Goal: Task Accomplishment & Management: Use online tool/utility

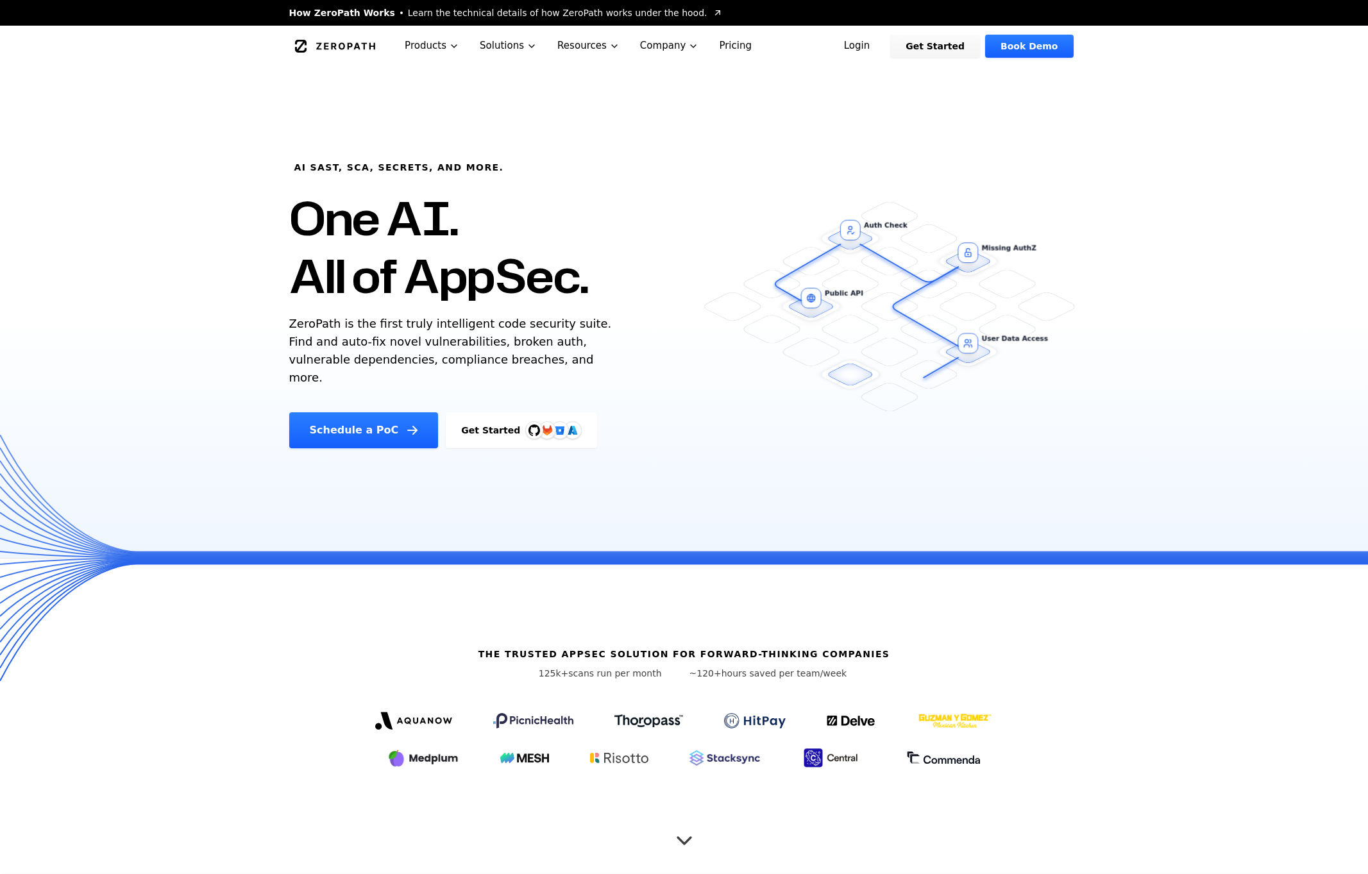
click at [866, 40] on link "Login" at bounding box center [856, 46] width 57 height 23
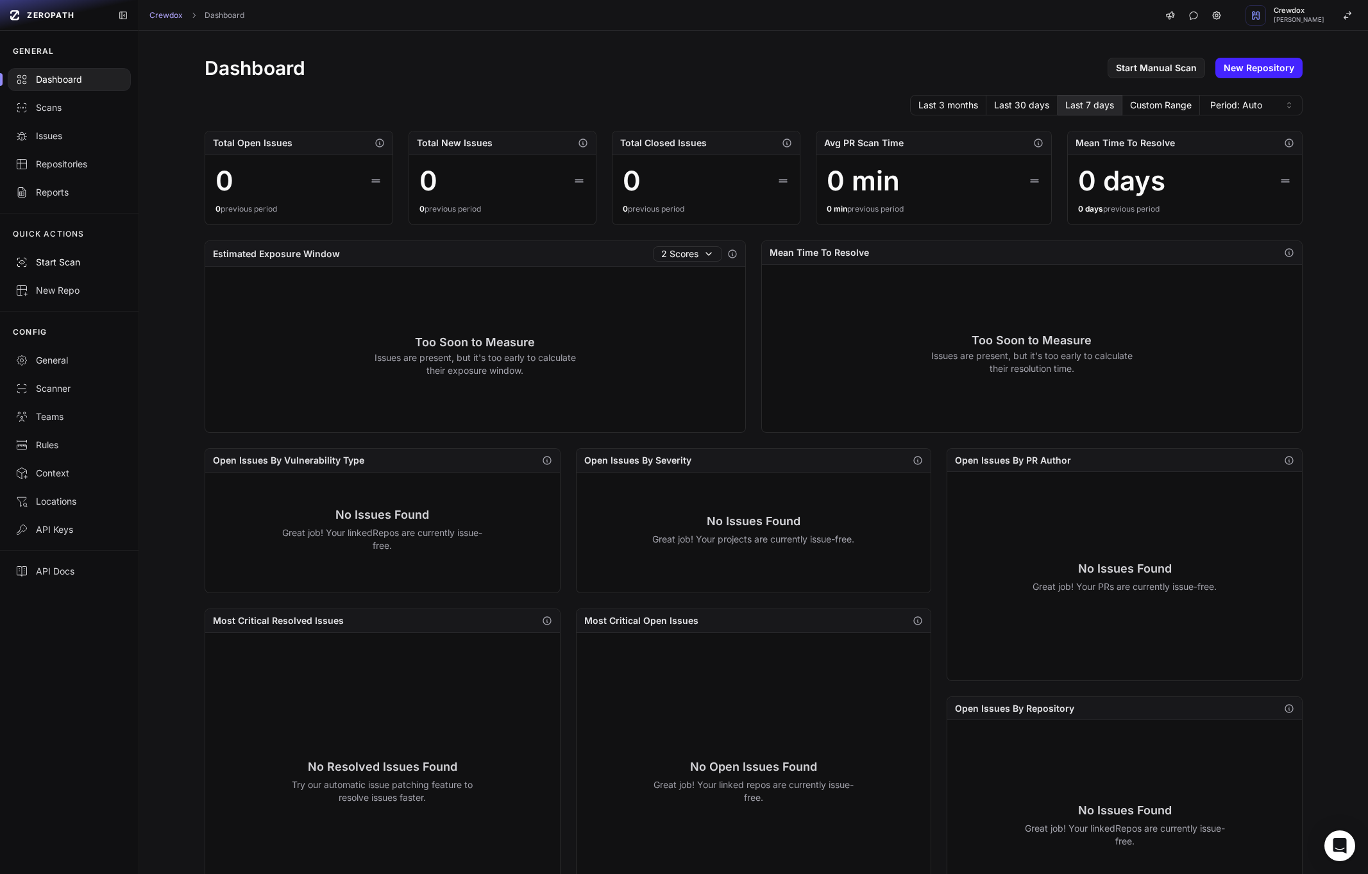
click at [49, 258] on div "Start Scan" at bounding box center [69, 262] width 108 height 13
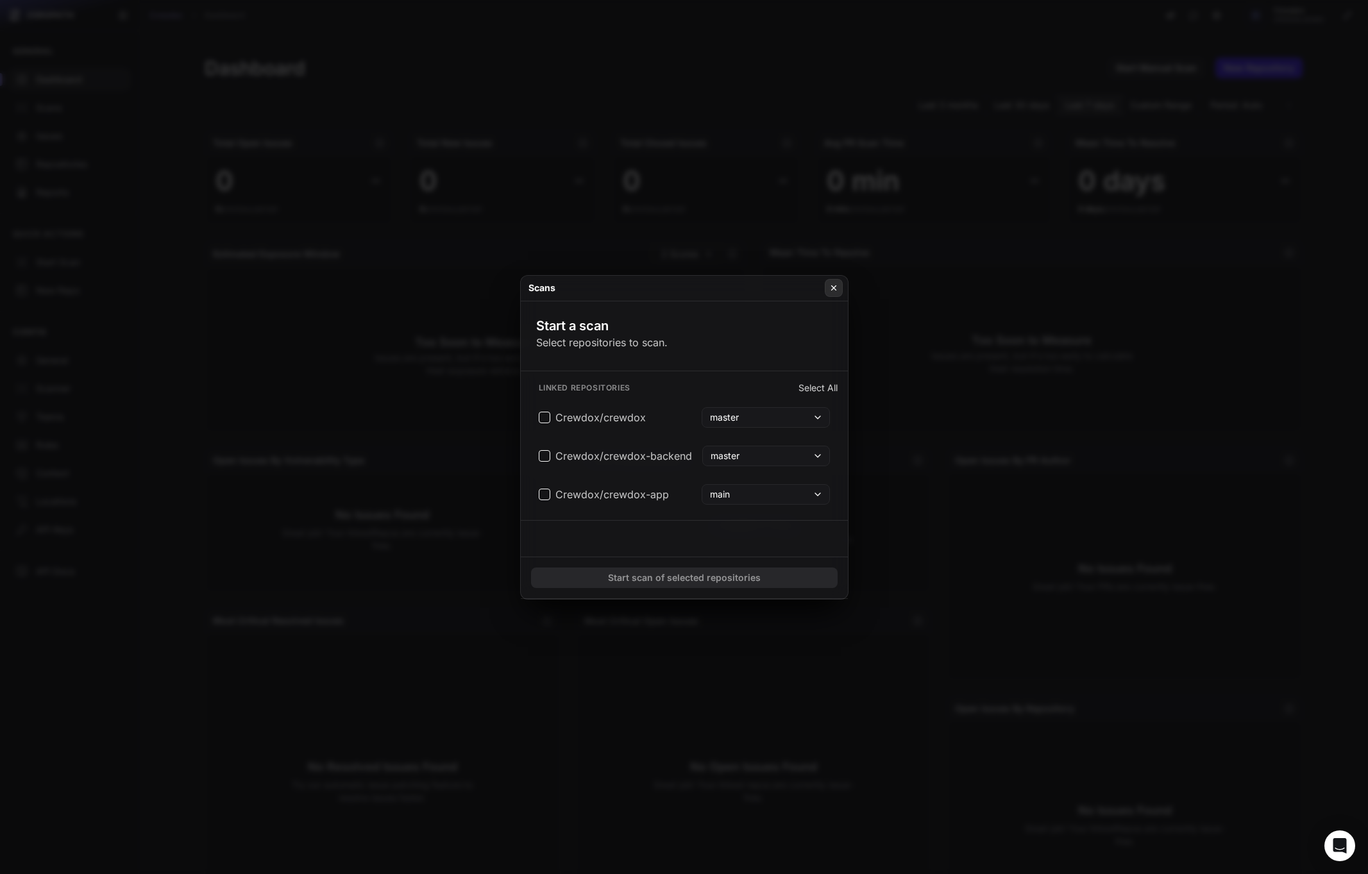
click at [835, 287] on icon at bounding box center [833, 288] width 9 height 10
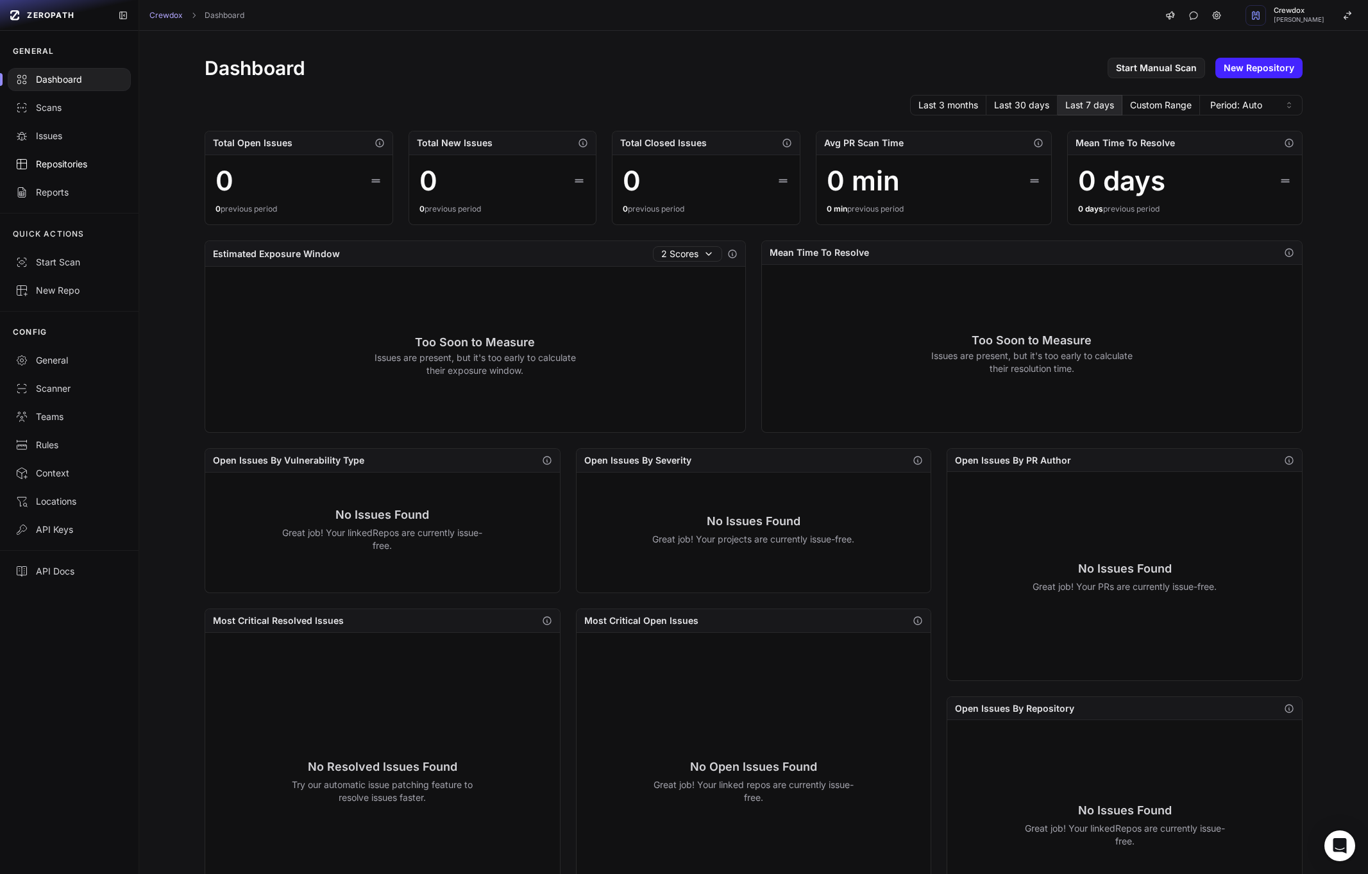
click at [70, 158] on div "Repositories" at bounding box center [69, 164] width 108 height 13
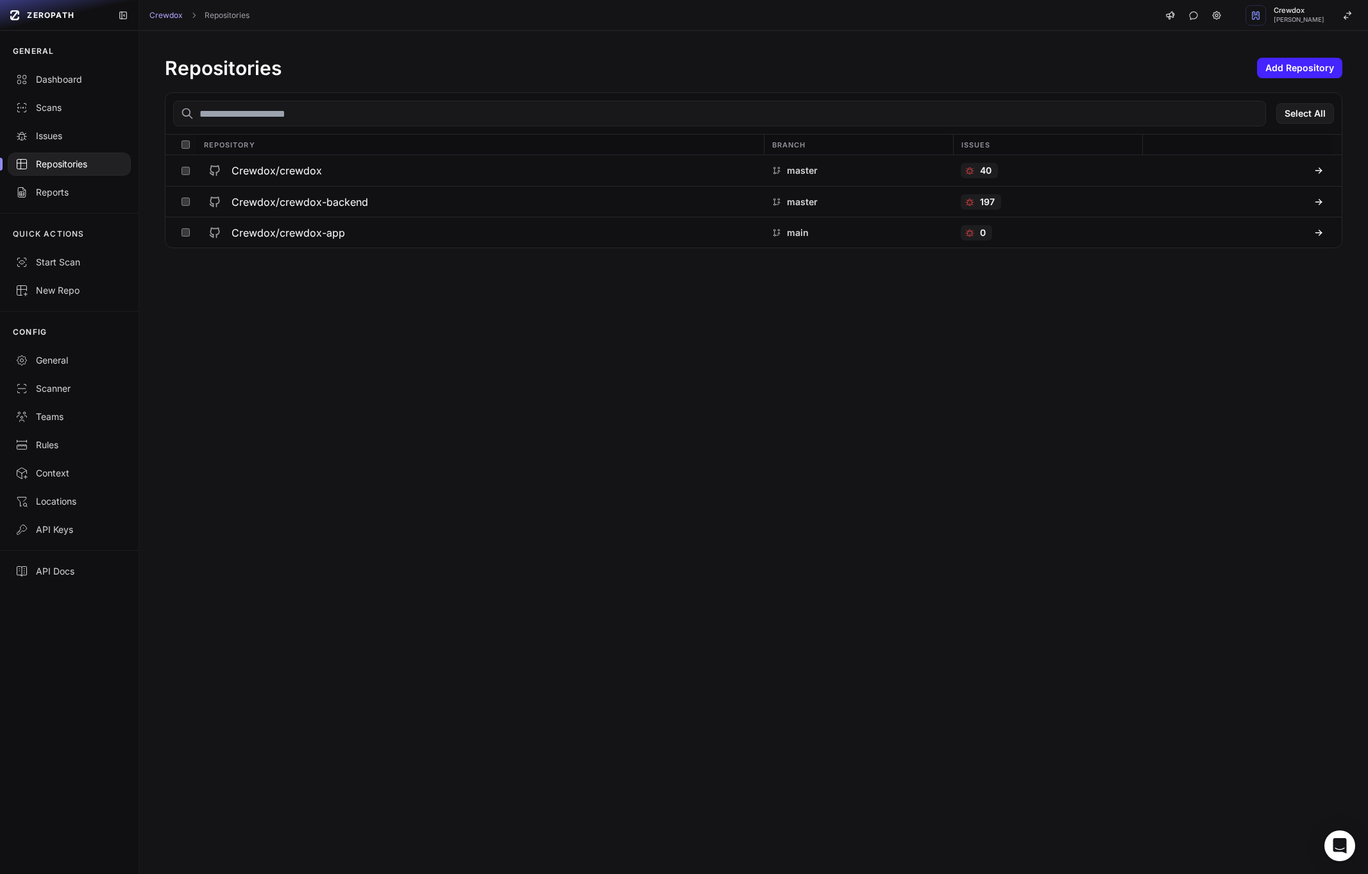
click at [389, 306] on div "Repositories Add Repository Select All Repository Branch Issues Crewdox/crewdox…" at bounding box center [753, 452] width 1228 height 843
click at [374, 421] on div "Repositories Add Repository Select All Repository Branch Issues Crewdox/crewdox…" at bounding box center [753, 452] width 1228 height 843
click at [290, 167] on h3 "Crewdox/crewdox" at bounding box center [276, 170] width 90 height 15
click at [277, 203] on h3 "Crewdox/crewdox-backend" at bounding box center [299, 201] width 137 height 15
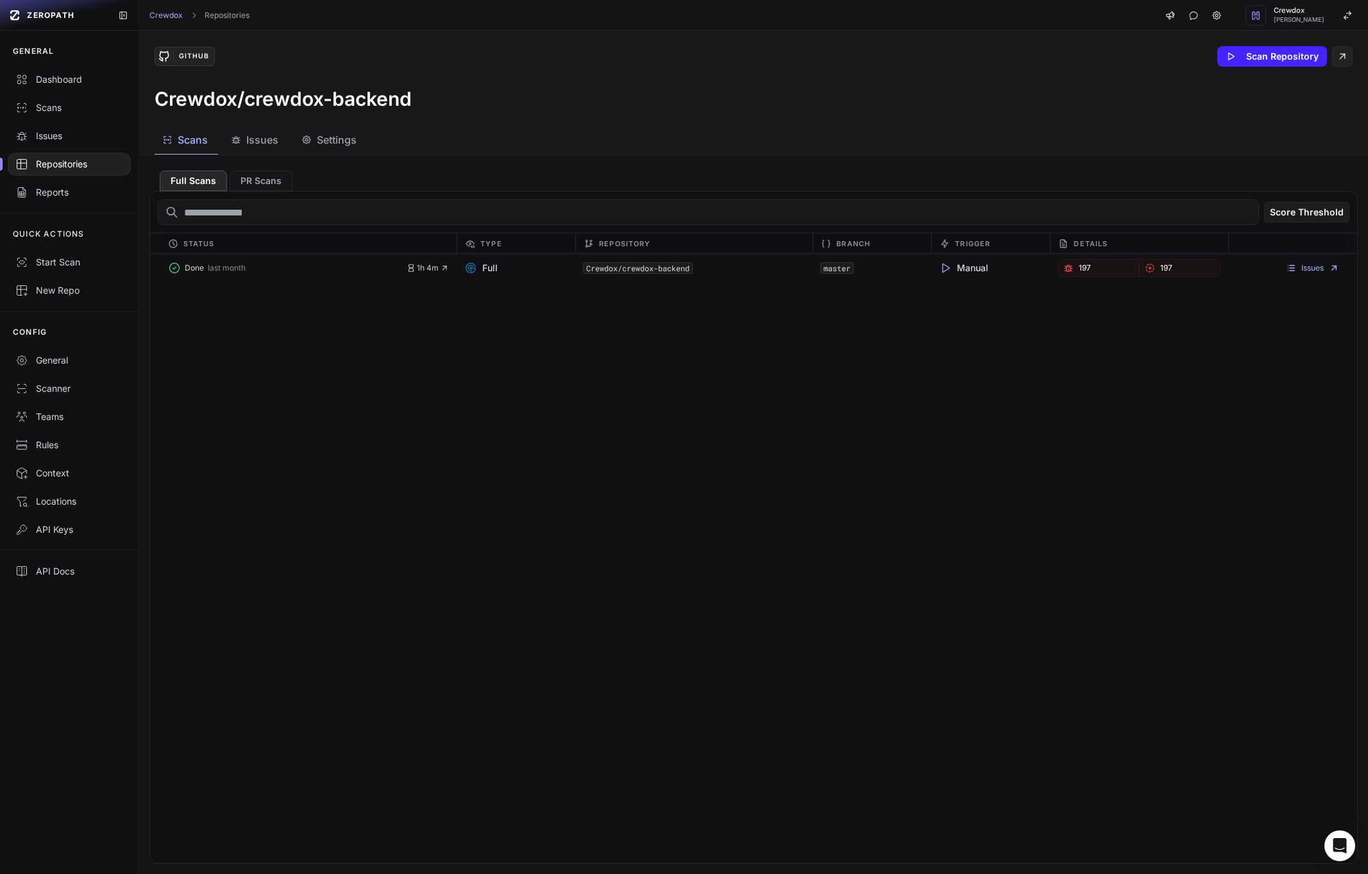
click at [258, 136] on span "Issues" at bounding box center [262, 139] width 32 height 15
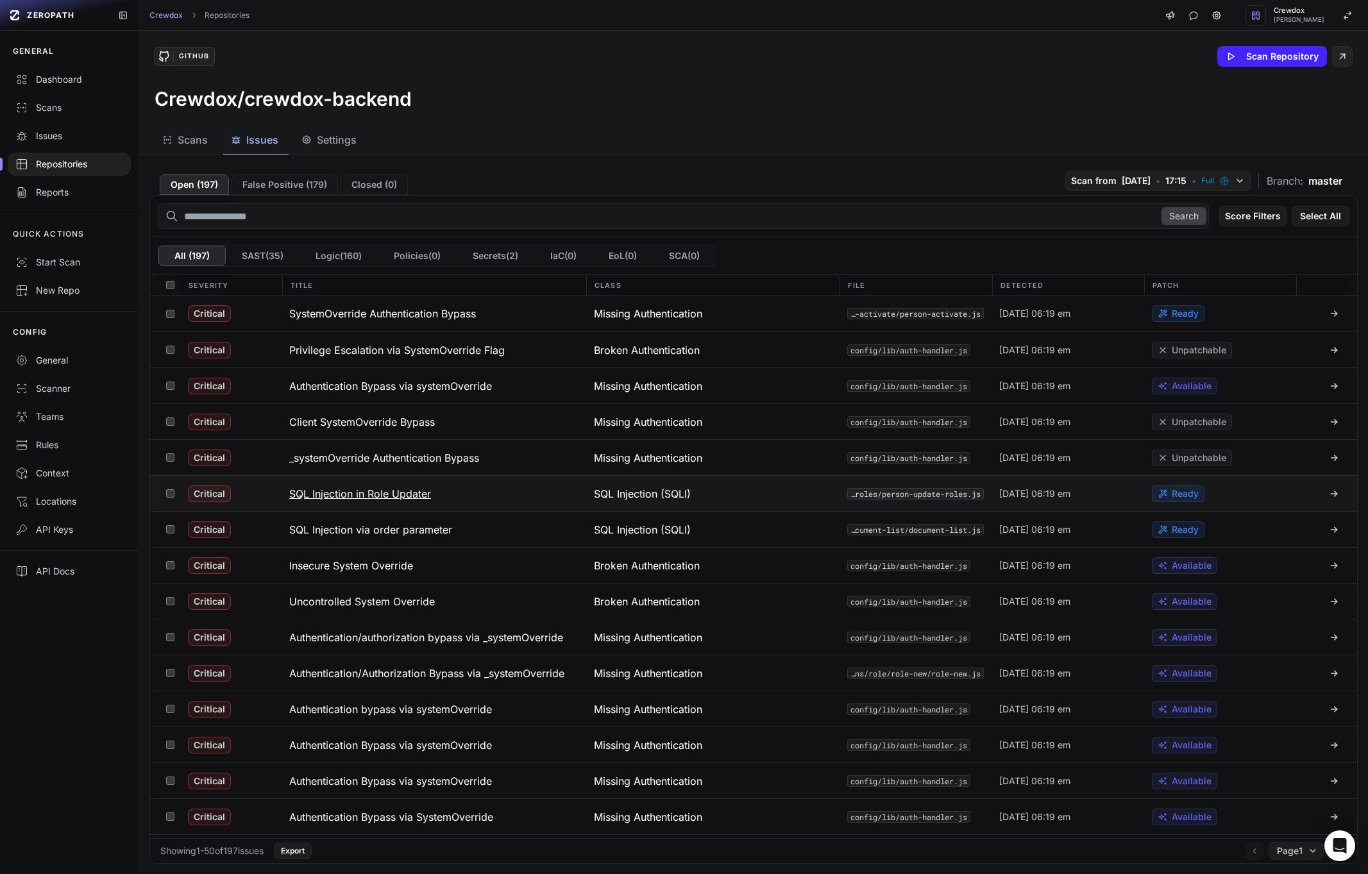
click at [364, 498] on h3 "SQL Injection in Role Updater" at bounding box center [360, 493] width 142 height 15
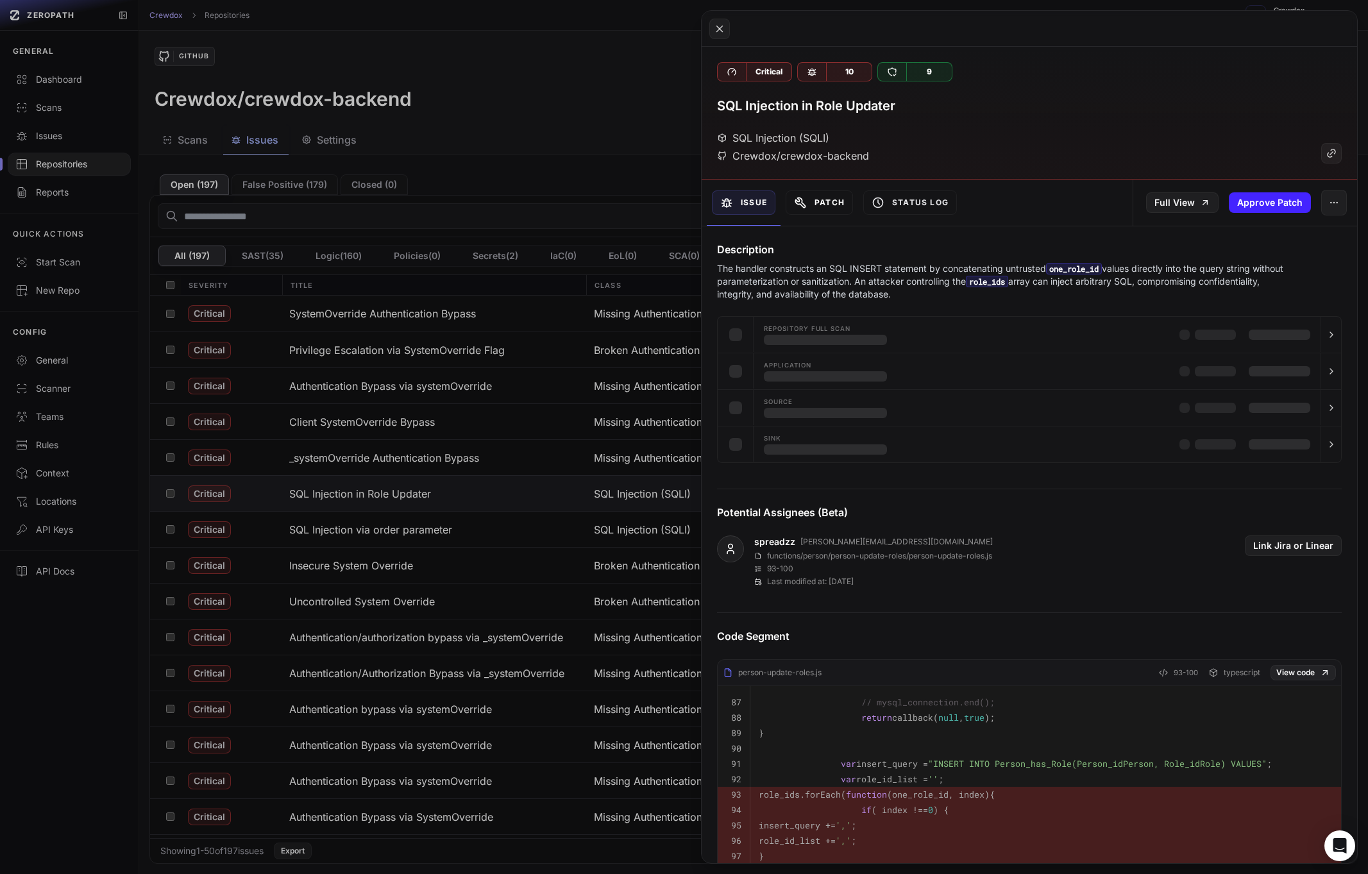
click at [833, 199] on button "Patch" at bounding box center [818, 202] width 67 height 24
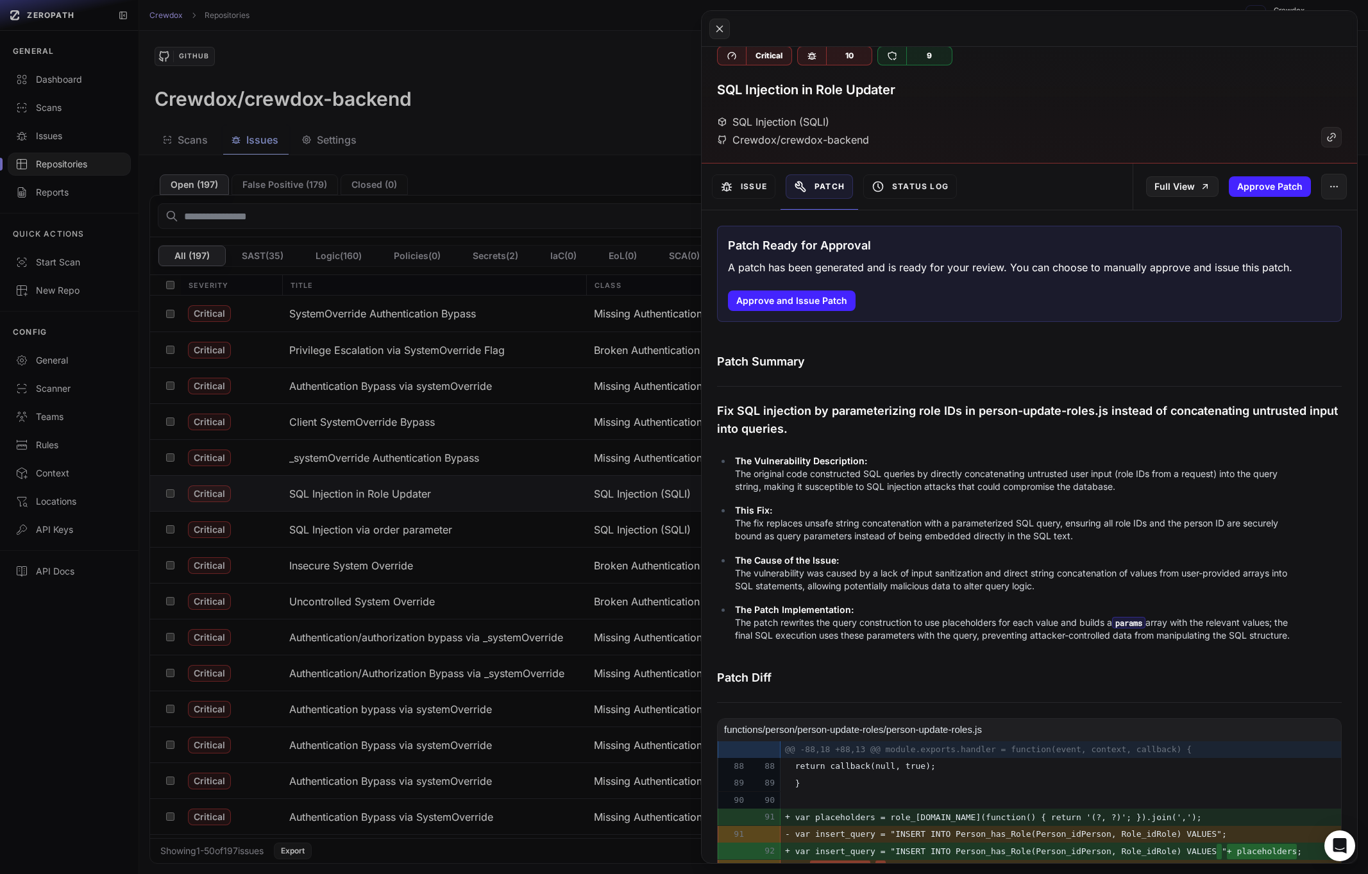
scroll to position [349, 0]
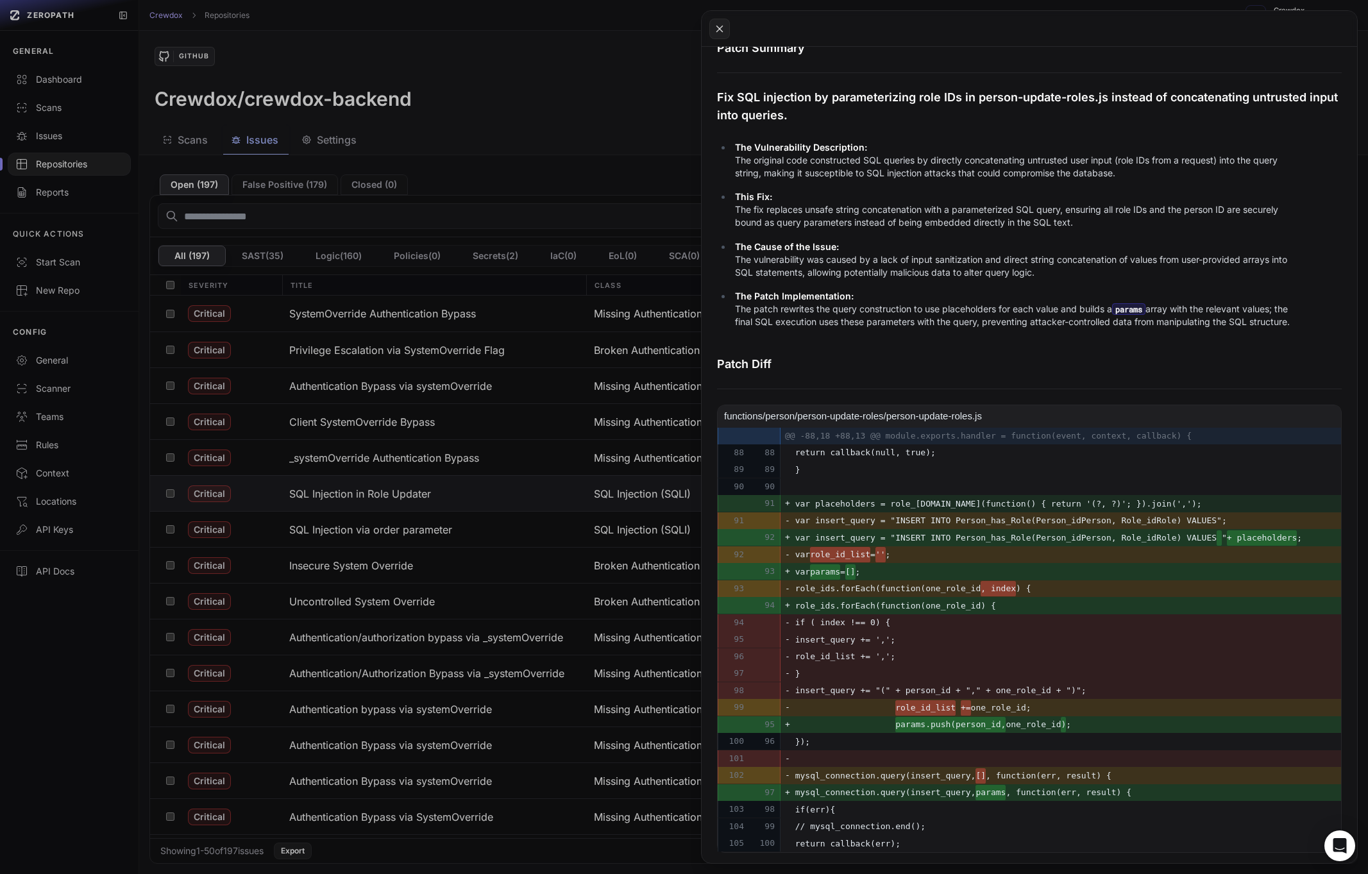
click at [564, 159] on button at bounding box center [684, 437] width 1368 height 874
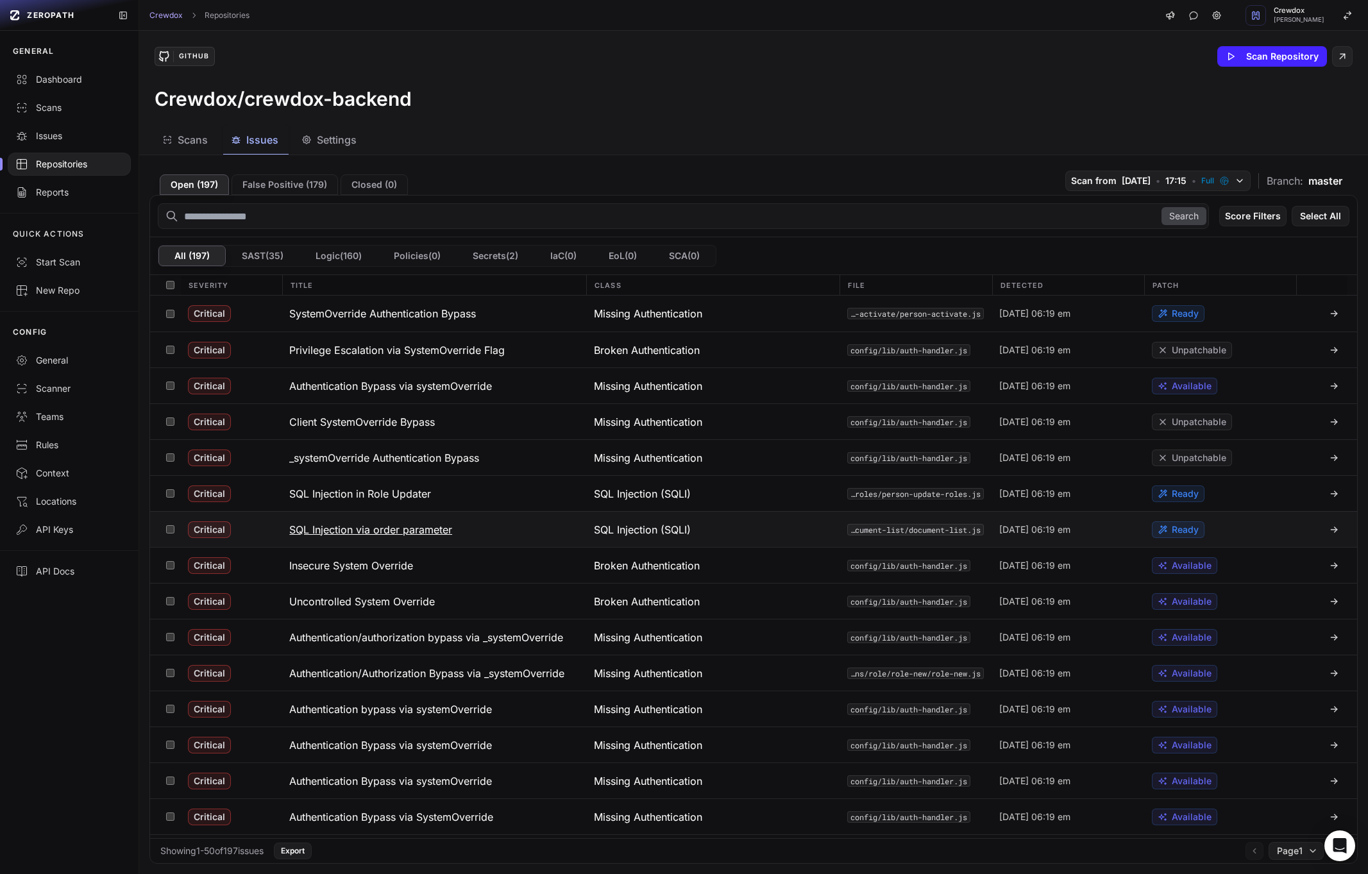
click at [417, 535] on h3 "SQL Injection via order parameter" at bounding box center [370, 529] width 163 height 15
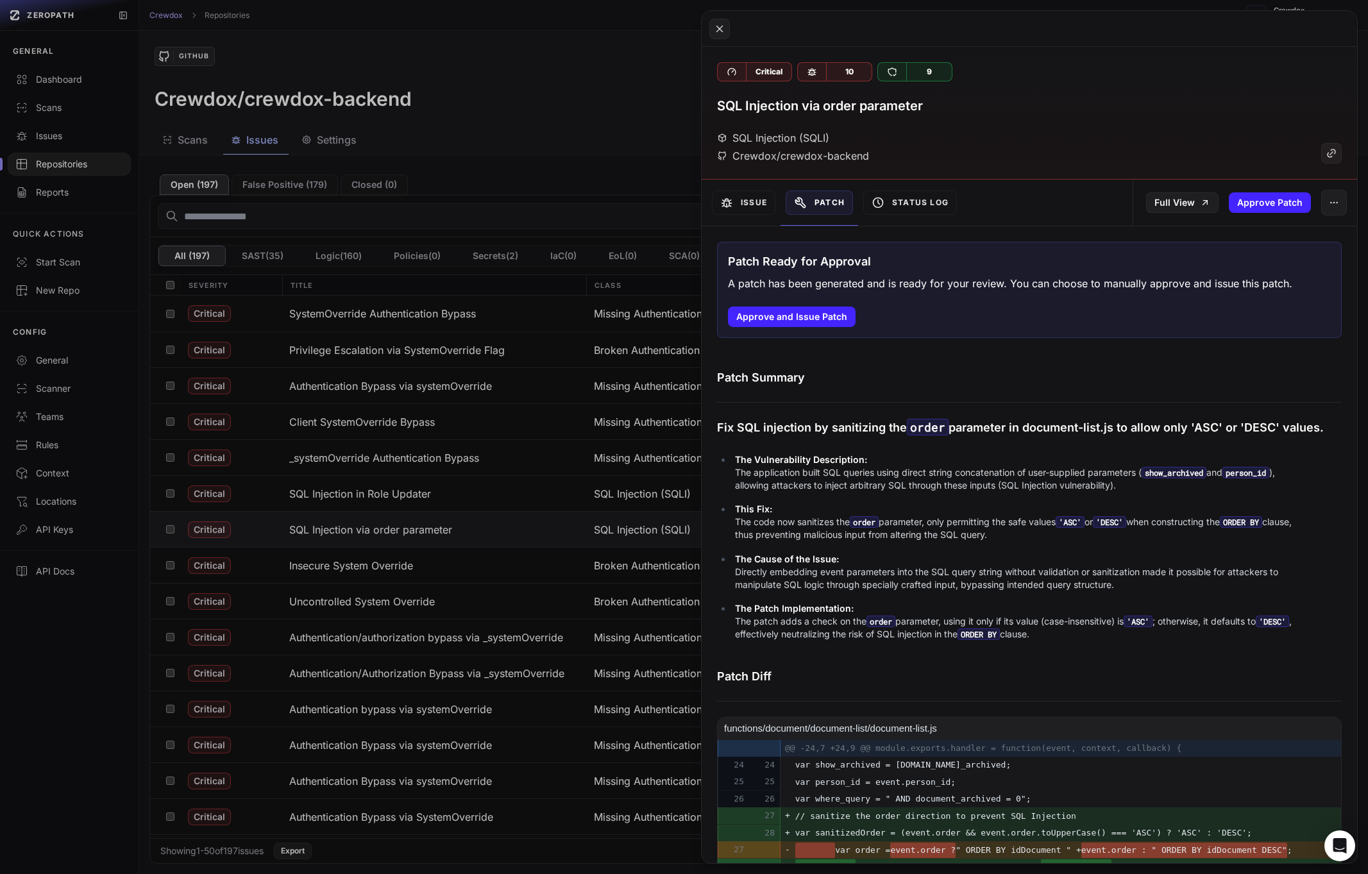
scroll to position [78, 0]
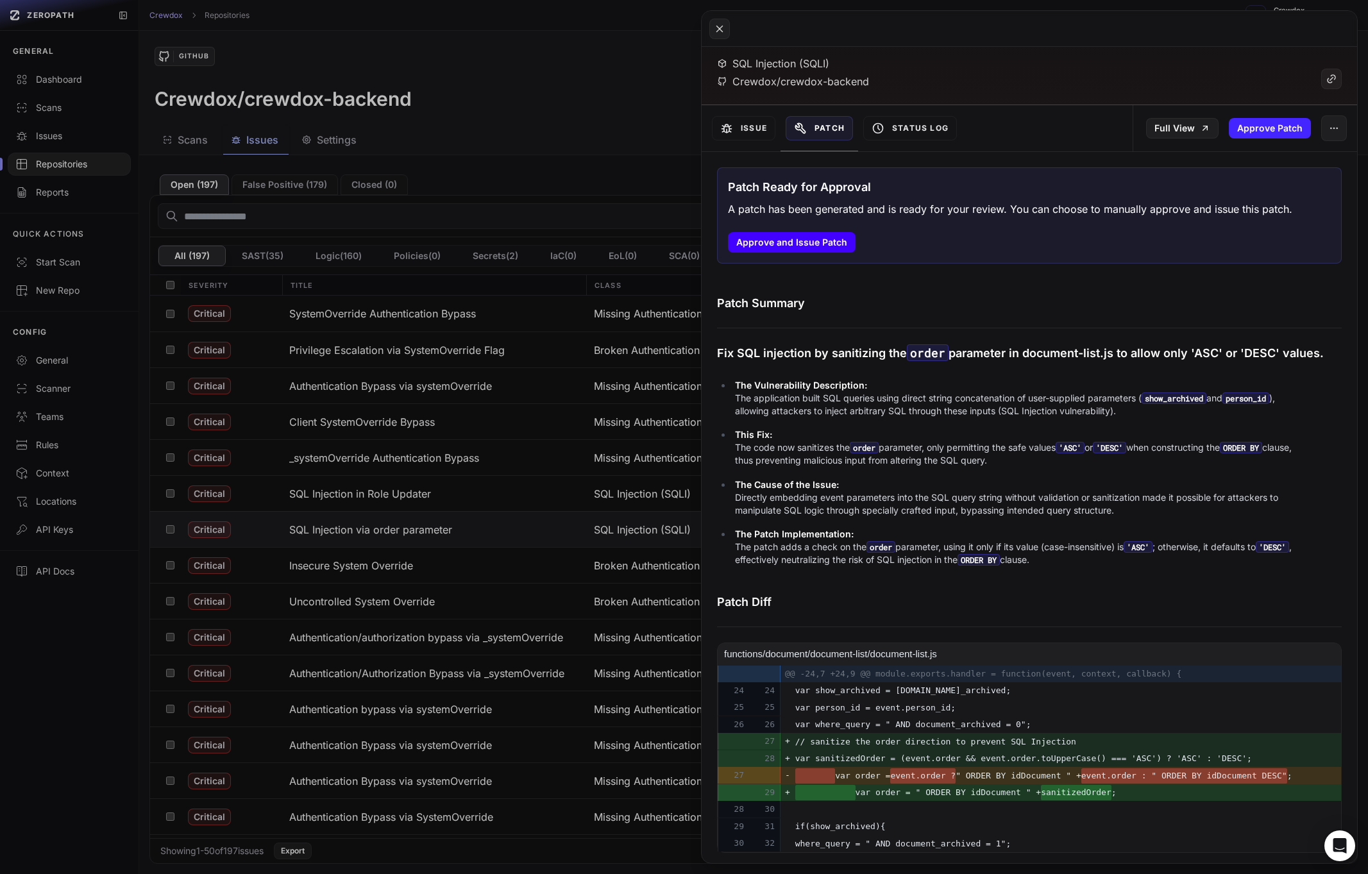
click at [826, 241] on button "Approve and Issue Patch" at bounding box center [792, 242] width 128 height 21
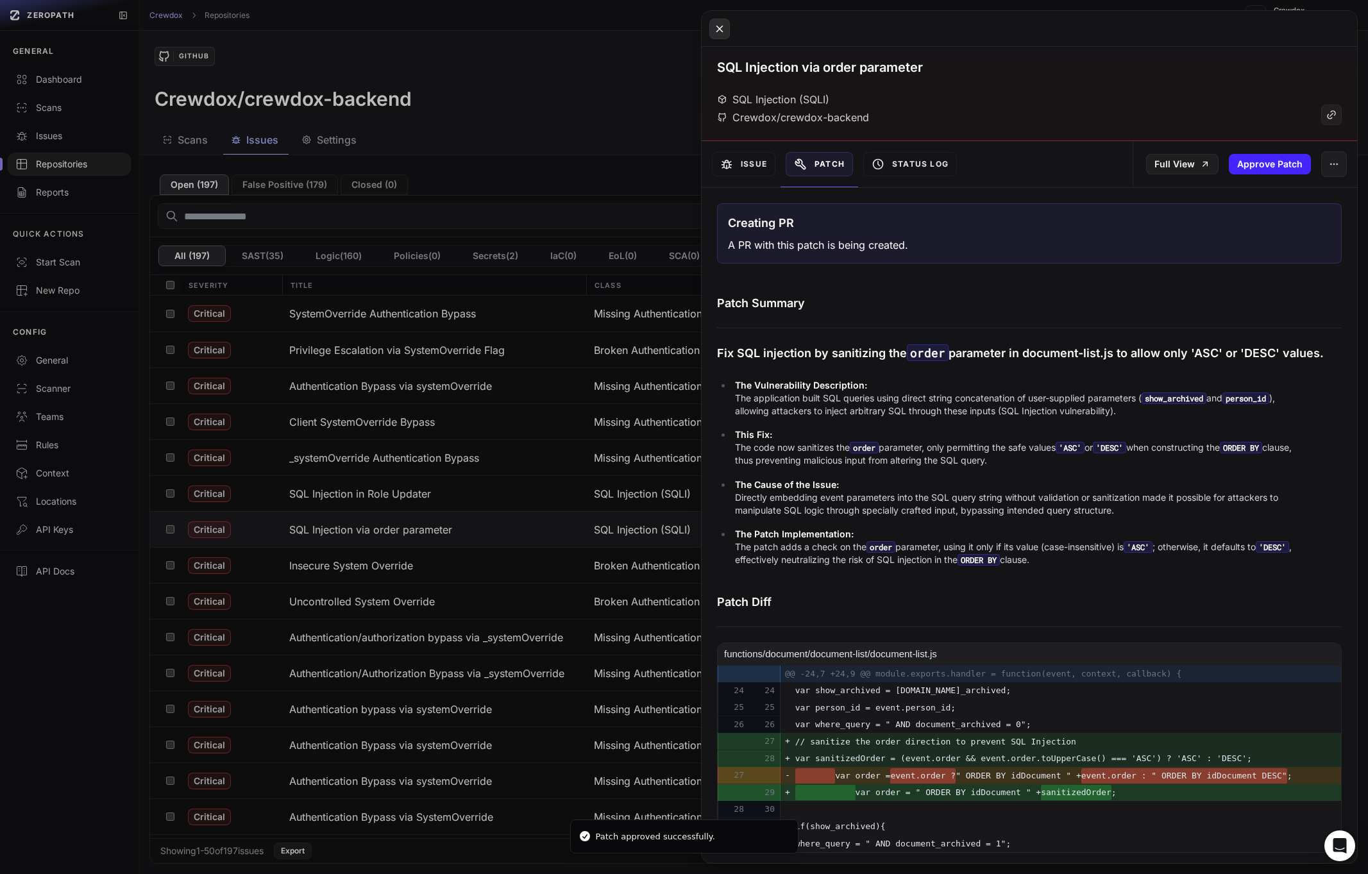
scroll to position [42, 0]
click at [722, 32] on icon at bounding box center [720, 28] width 12 height 15
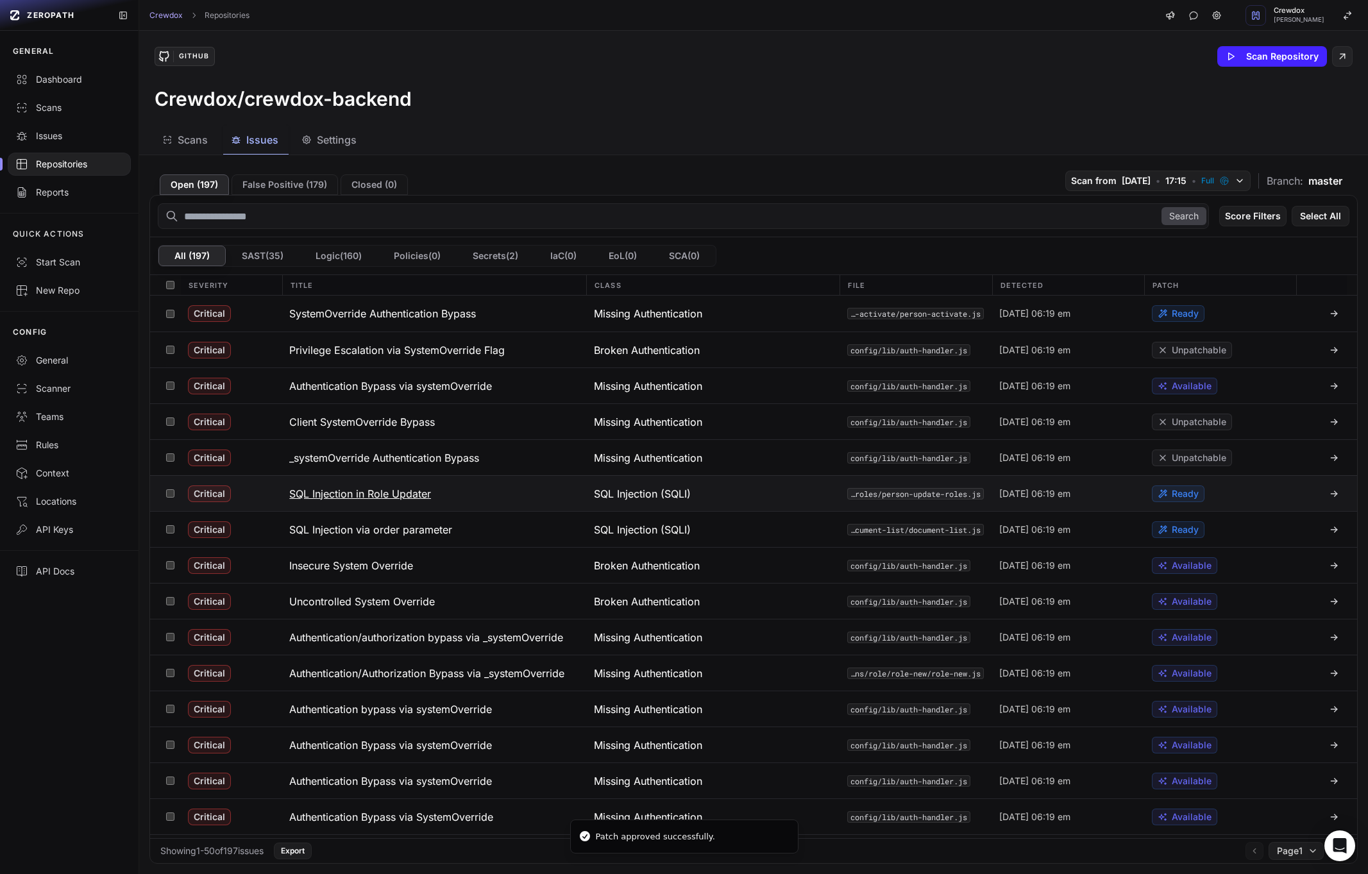
click at [413, 496] on h3 "SQL Injection in Role Updater" at bounding box center [360, 493] width 142 height 15
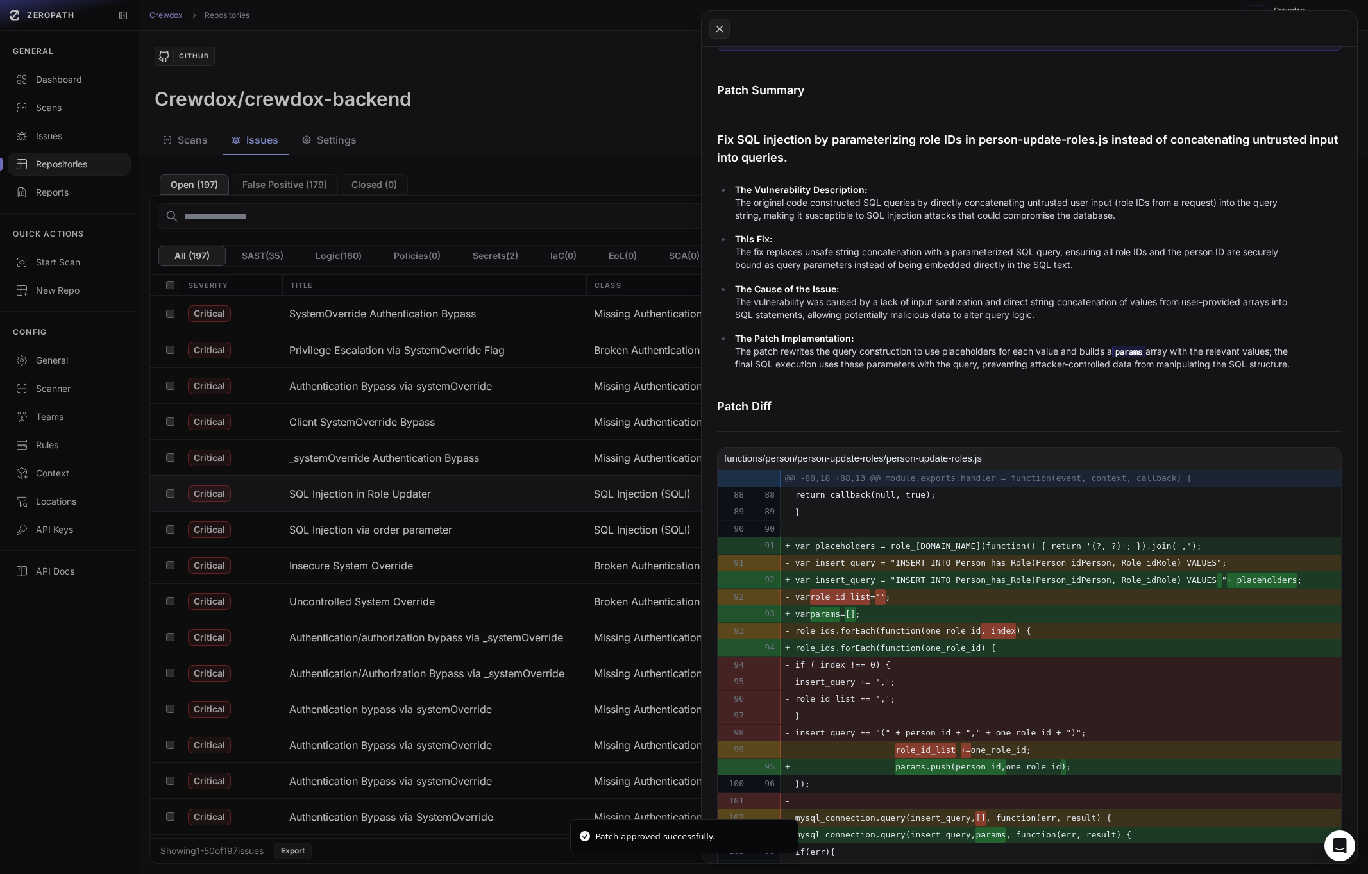
scroll to position [349, 0]
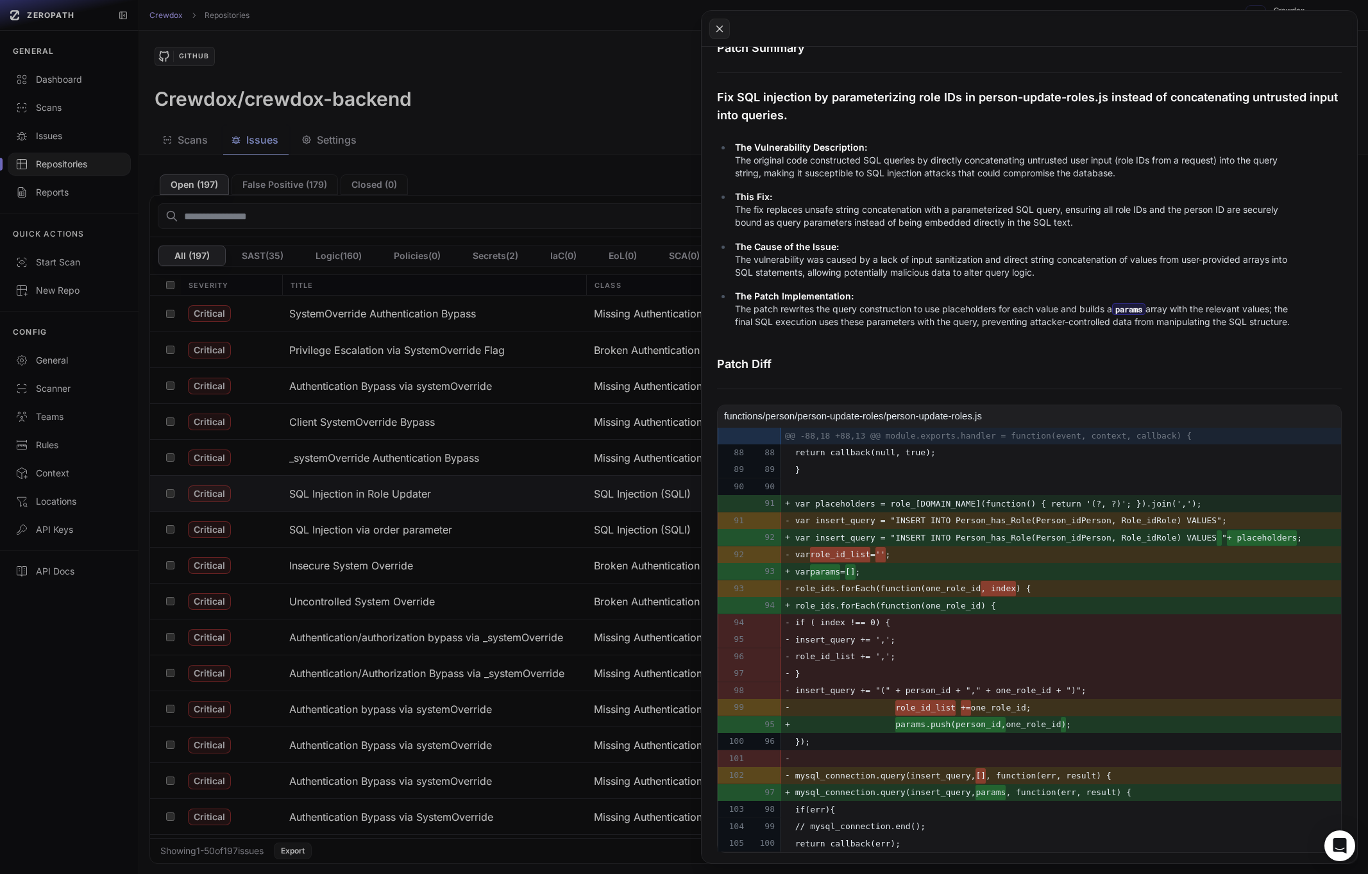
click at [860, 307] on p "The Patch Implementation: The patch rewrites the query construction to use plac…" at bounding box center [1013, 309] width 556 height 38
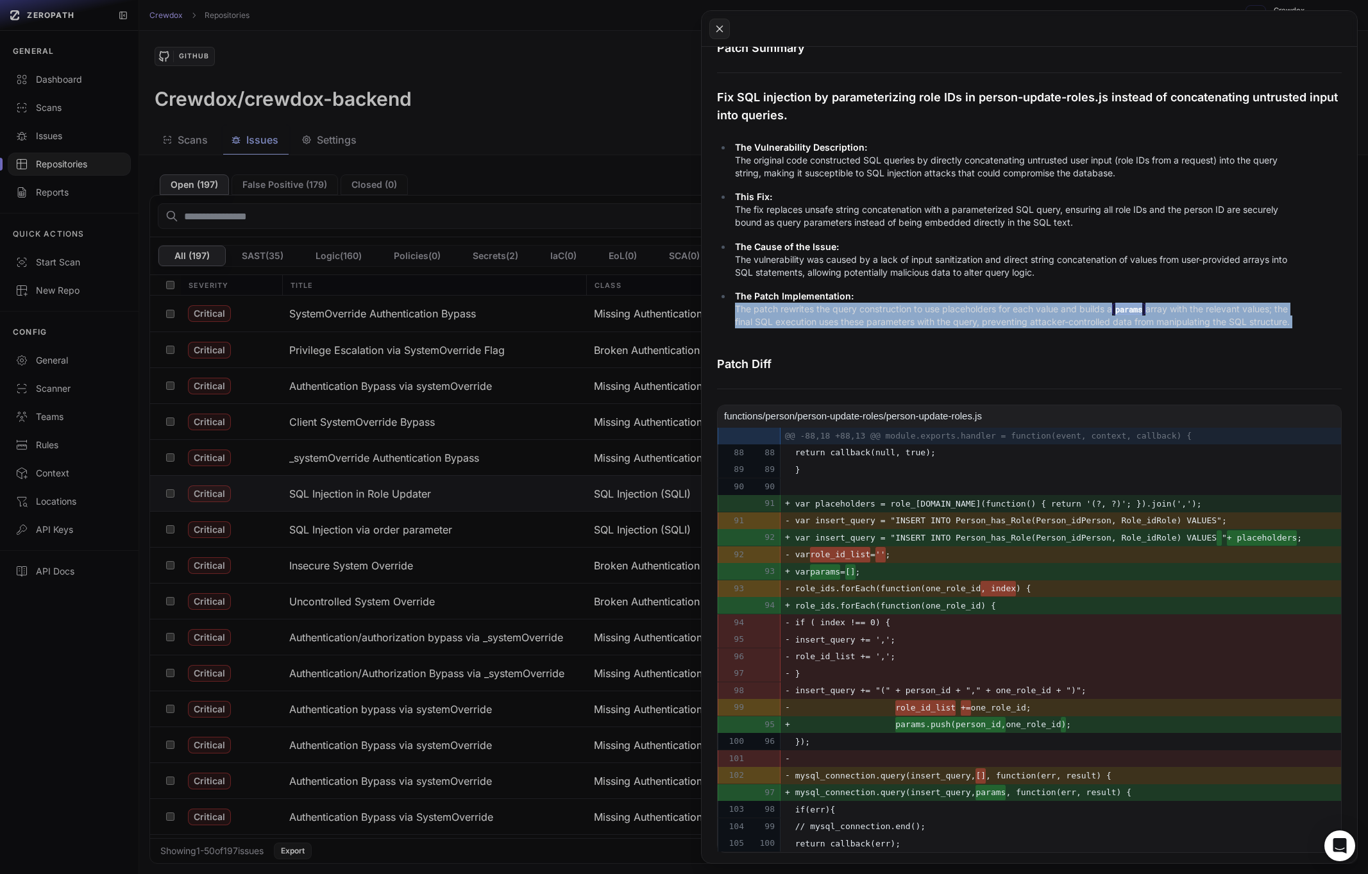
click at [860, 307] on p "The Patch Implementation: The patch rewrites the query construction to use plac…" at bounding box center [1013, 309] width 556 height 38
click at [904, 305] on p "The Patch Implementation: The patch rewrites the query construction to use plac…" at bounding box center [1013, 309] width 556 height 38
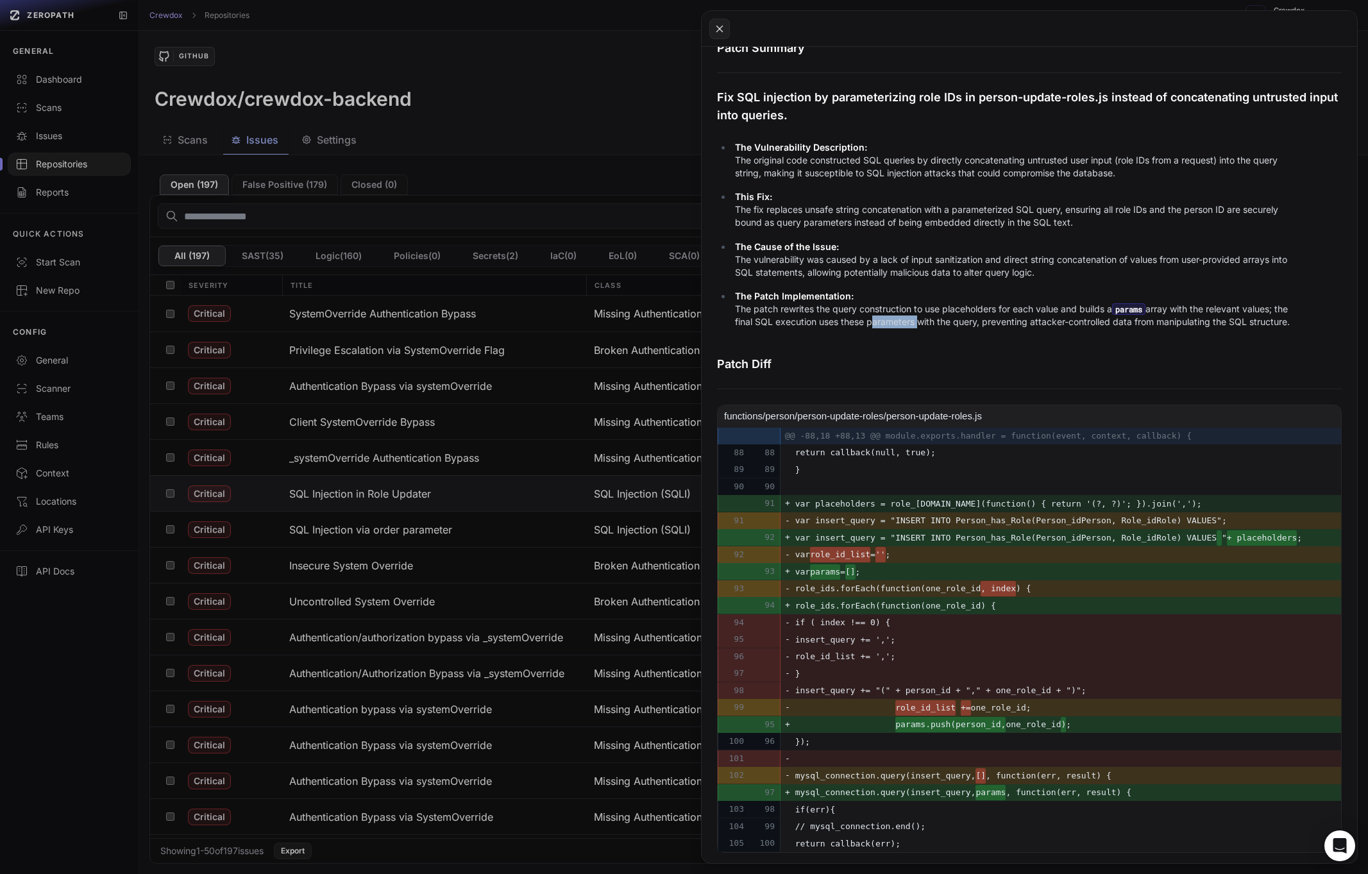
click at [904, 305] on p "The Patch Implementation: The patch rewrites the query construction to use plac…" at bounding box center [1013, 309] width 556 height 38
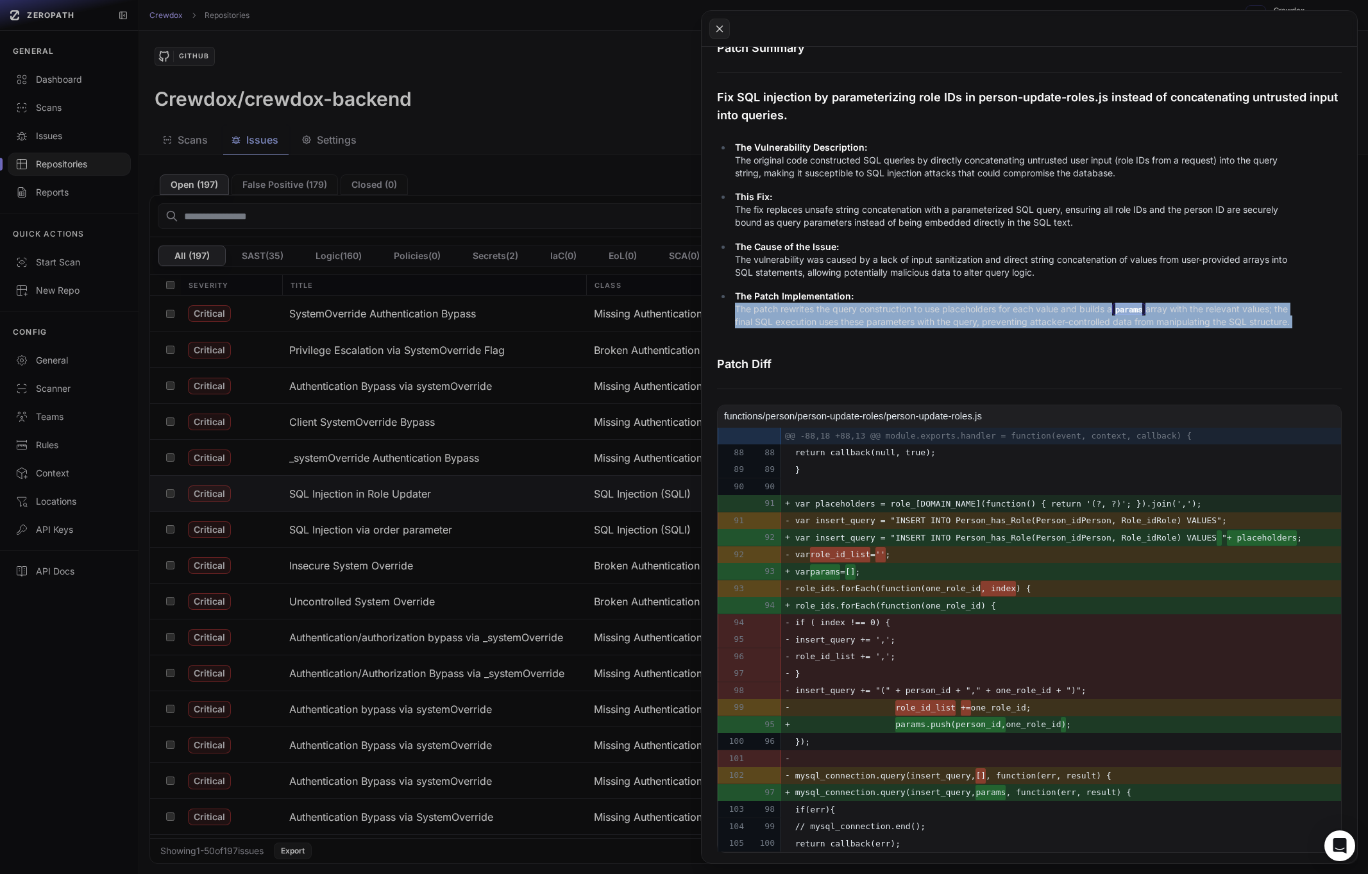
click at [904, 305] on p "The Patch Implementation: The patch rewrites the query construction to use plac…" at bounding box center [1013, 309] width 556 height 38
click at [970, 312] on p "The Patch Implementation: The patch rewrites the query construction to use plac…" at bounding box center [1013, 309] width 556 height 38
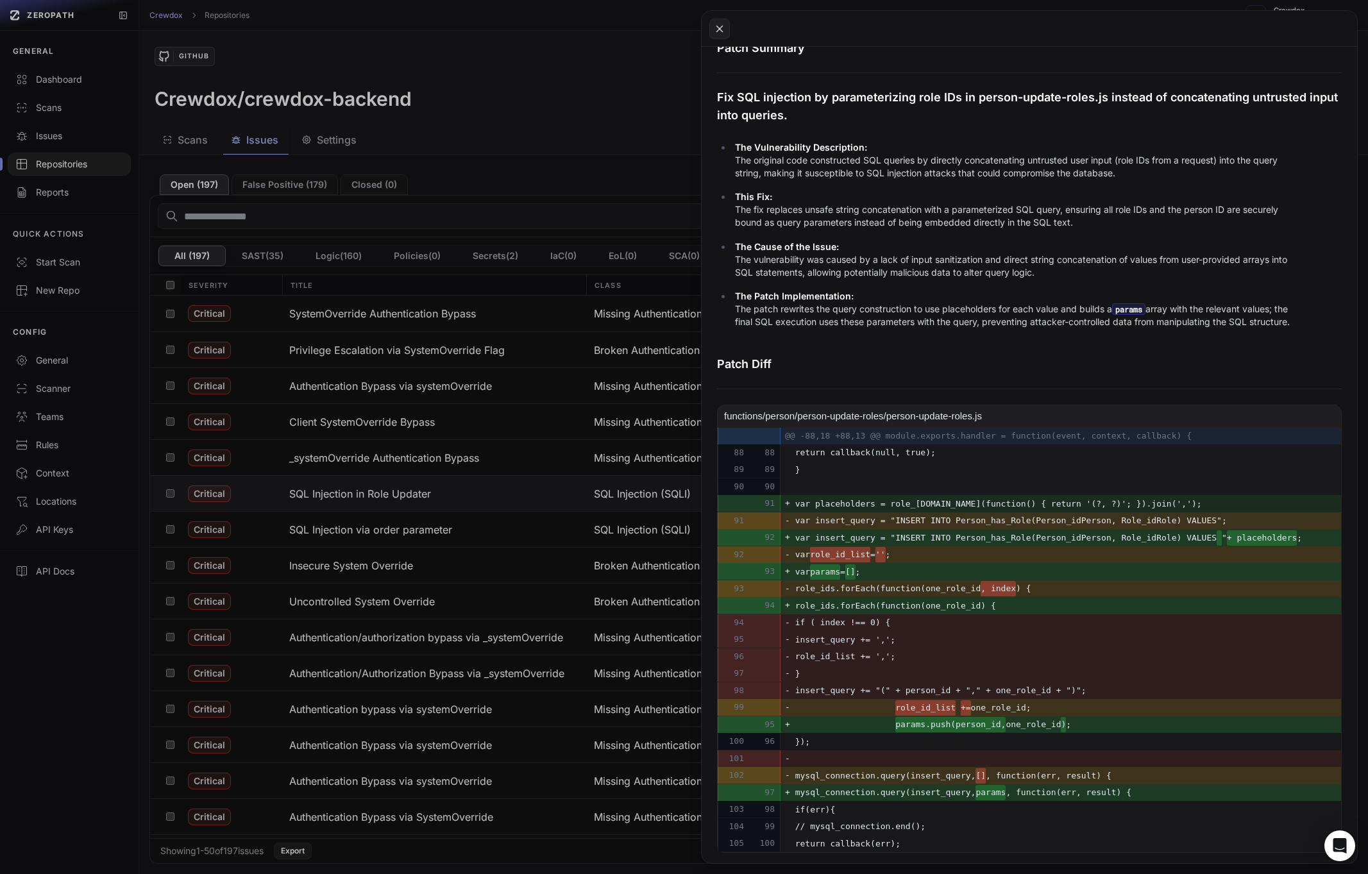
click at [970, 312] on p "The Patch Implementation: The patch rewrites the query construction to use plac…" at bounding box center [1013, 309] width 556 height 38
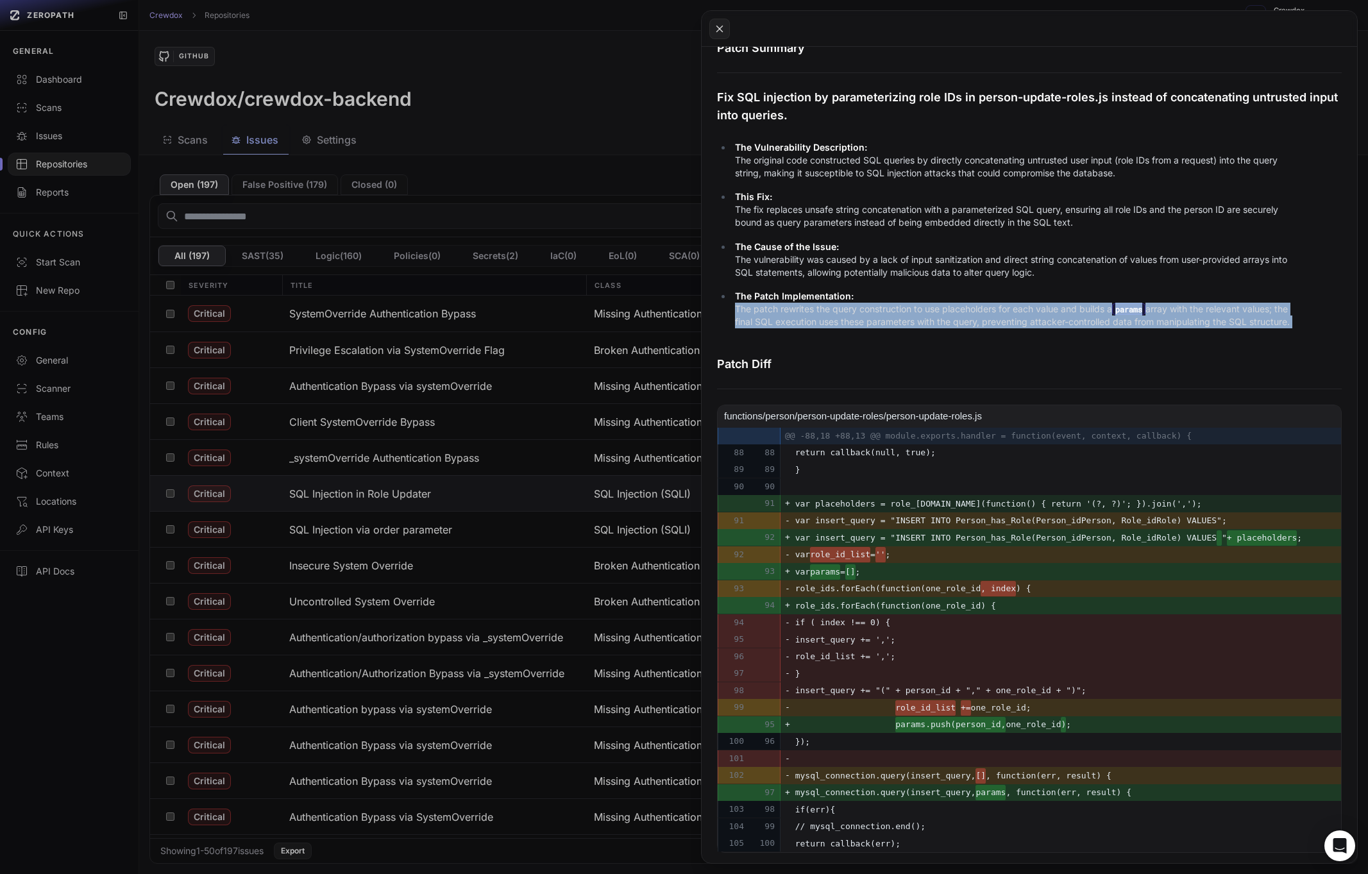
click at [970, 312] on p "The Patch Implementation: The patch rewrites the query construction to use plac…" at bounding box center [1013, 309] width 556 height 38
click at [990, 308] on p "The Patch Implementation: The patch rewrites the query construction to use plac…" at bounding box center [1013, 309] width 556 height 38
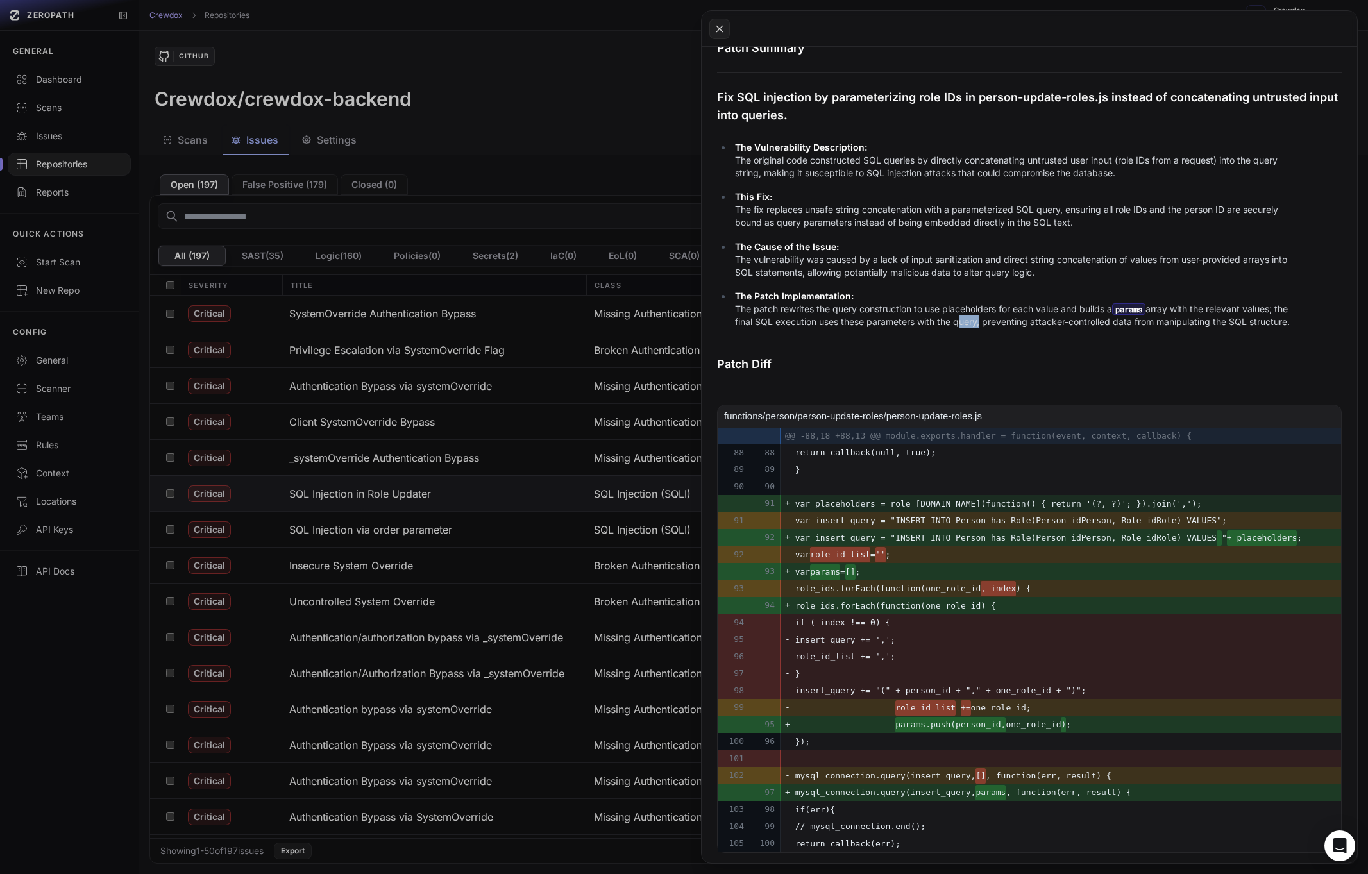
click at [990, 308] on p "The Patch Implementation: The patch rewrites the query construction to use plac…" at bounding box center [1013, 309] width 556 height 38
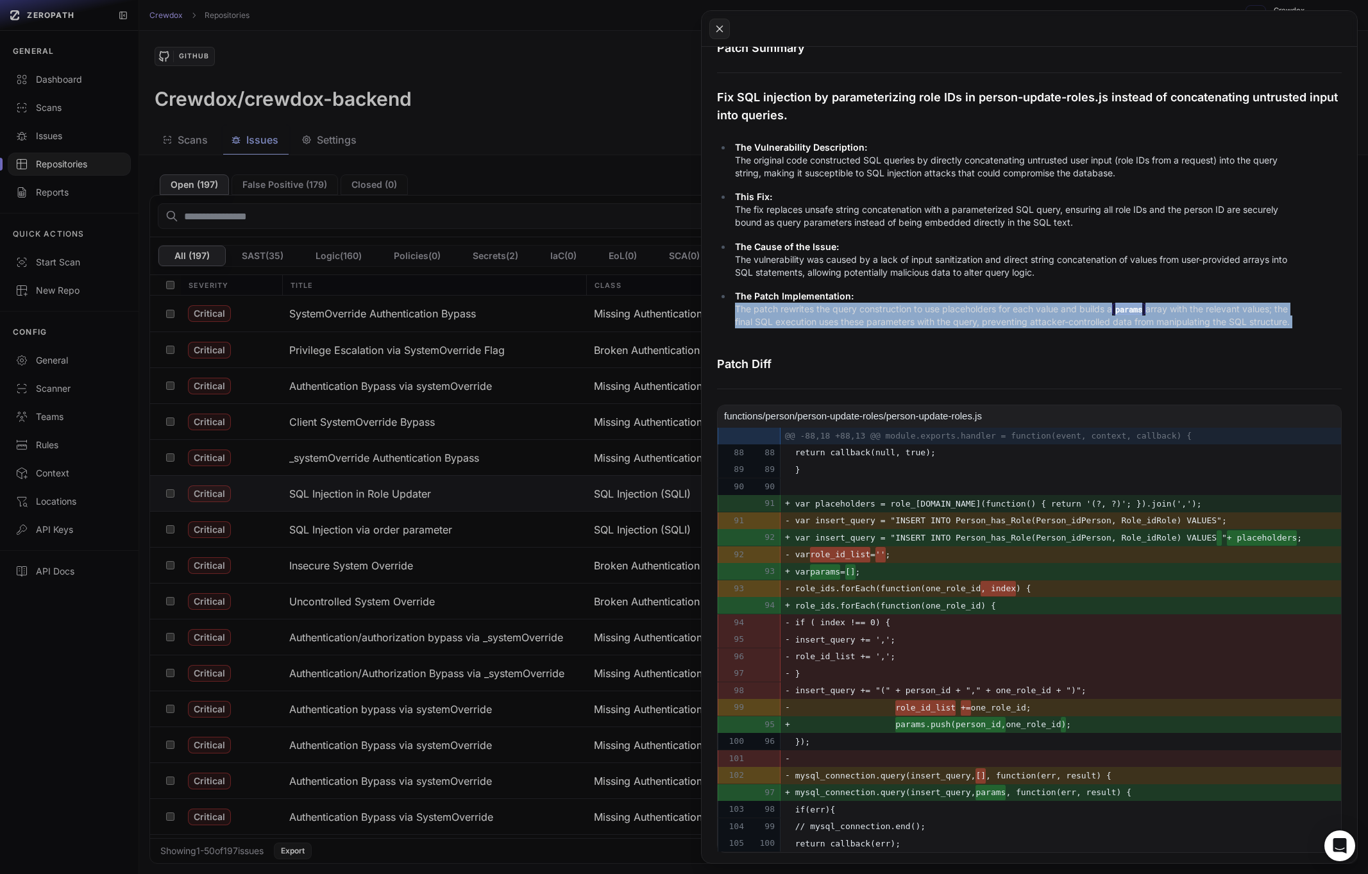
click at [990, 308] on p "The Patch Implementation: The patch rewrites the query construction to use plac…" at bounding box center [1013, 309] width 556 height 38
click at [1028, 308] on p "The Patch Implementation: The patch rewrites the query construction to use plac…" at bounding box center [1013, 309] width 556 height 38
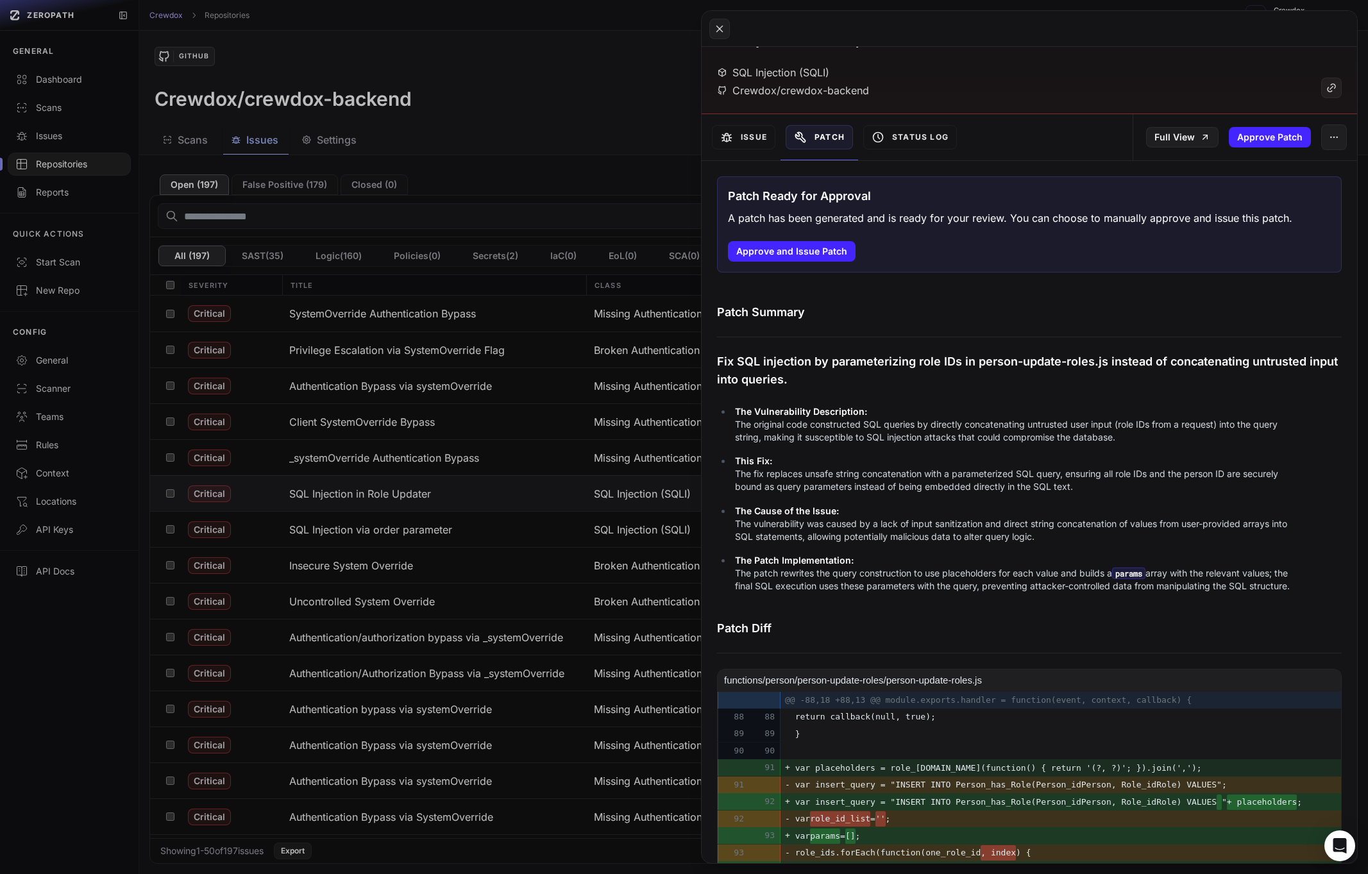
scroll to position [74, 0]
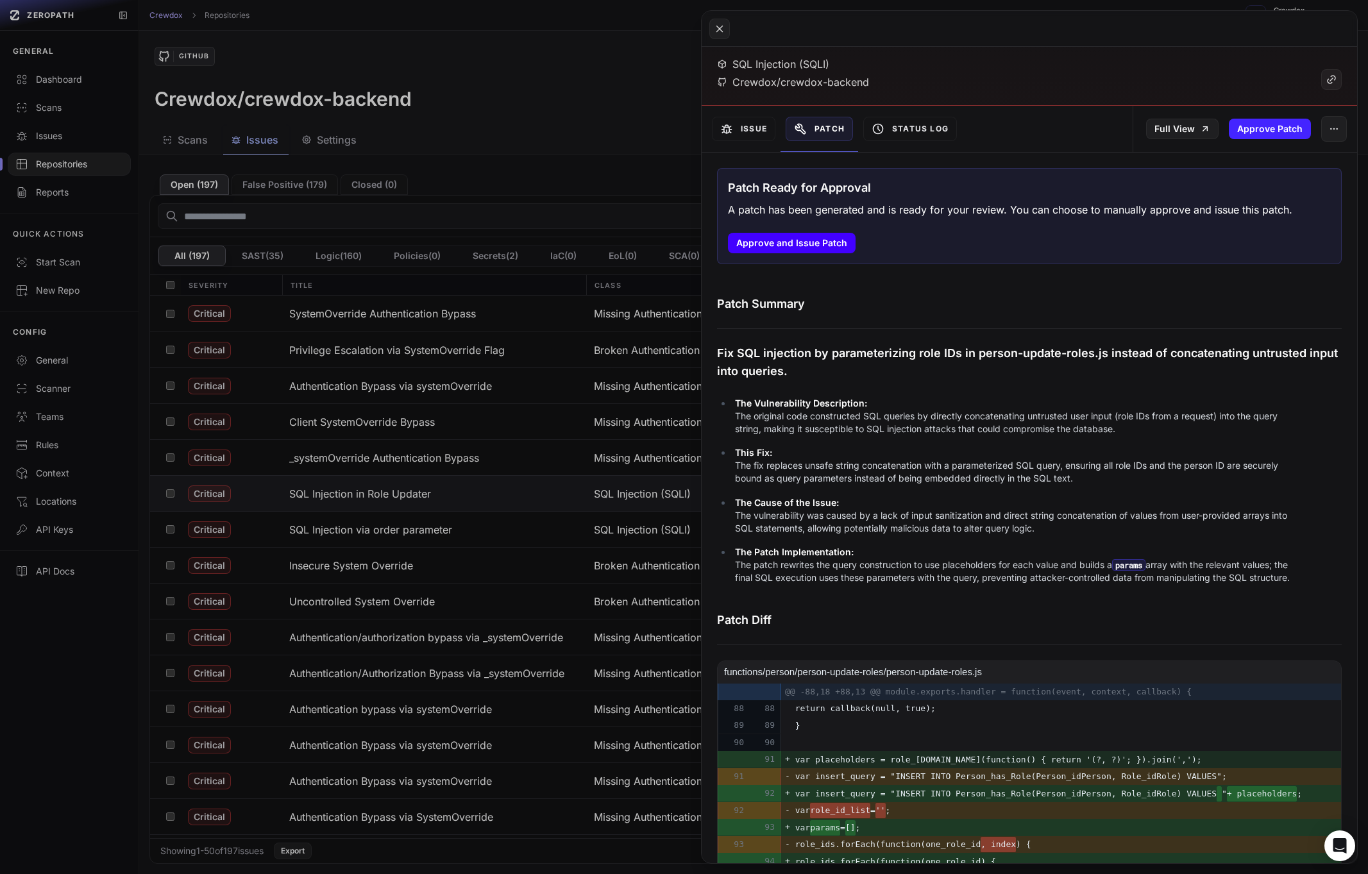
click at [810, 247] on button "Approve and Issue Patch" at bounding box center [792, 243] width 128 height 21
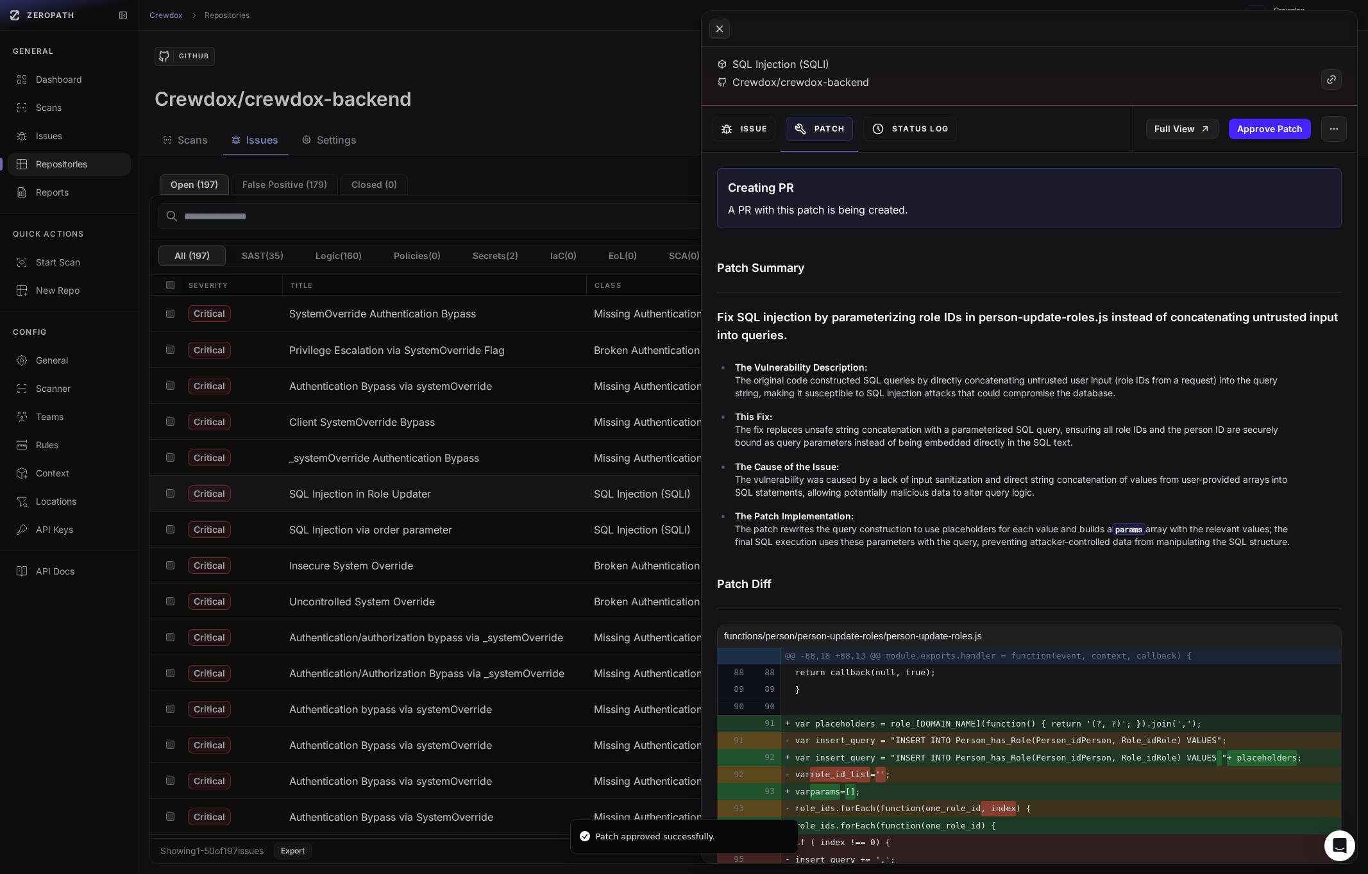
click at [567, 174] on button at bounding box center [684, 437] width 1368 height 874
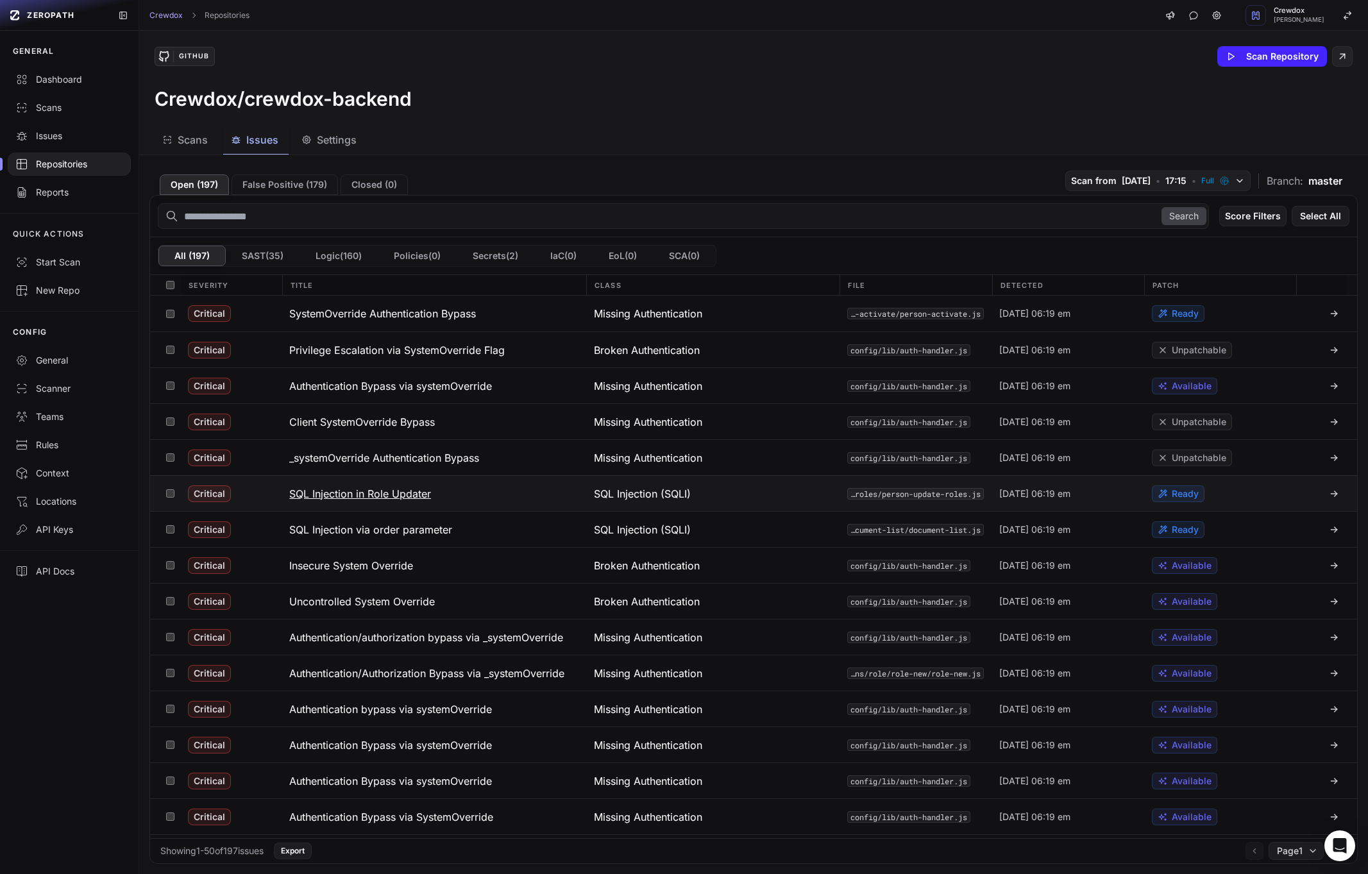
scroll to position [1253, 0]
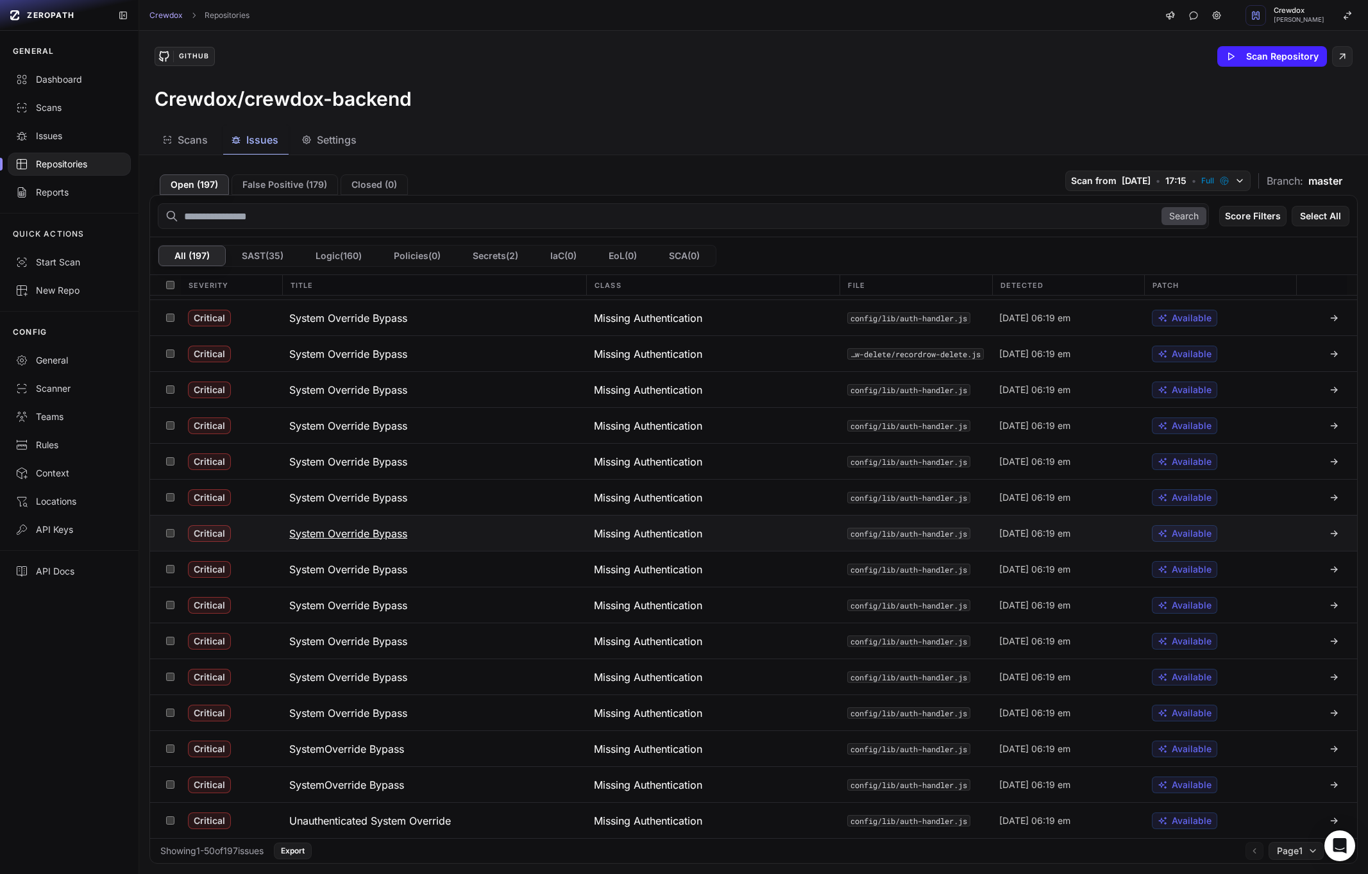
click at [377, 531] on h3 "System Override Bypass" at bounding box center [348, 533] width 118 height 15
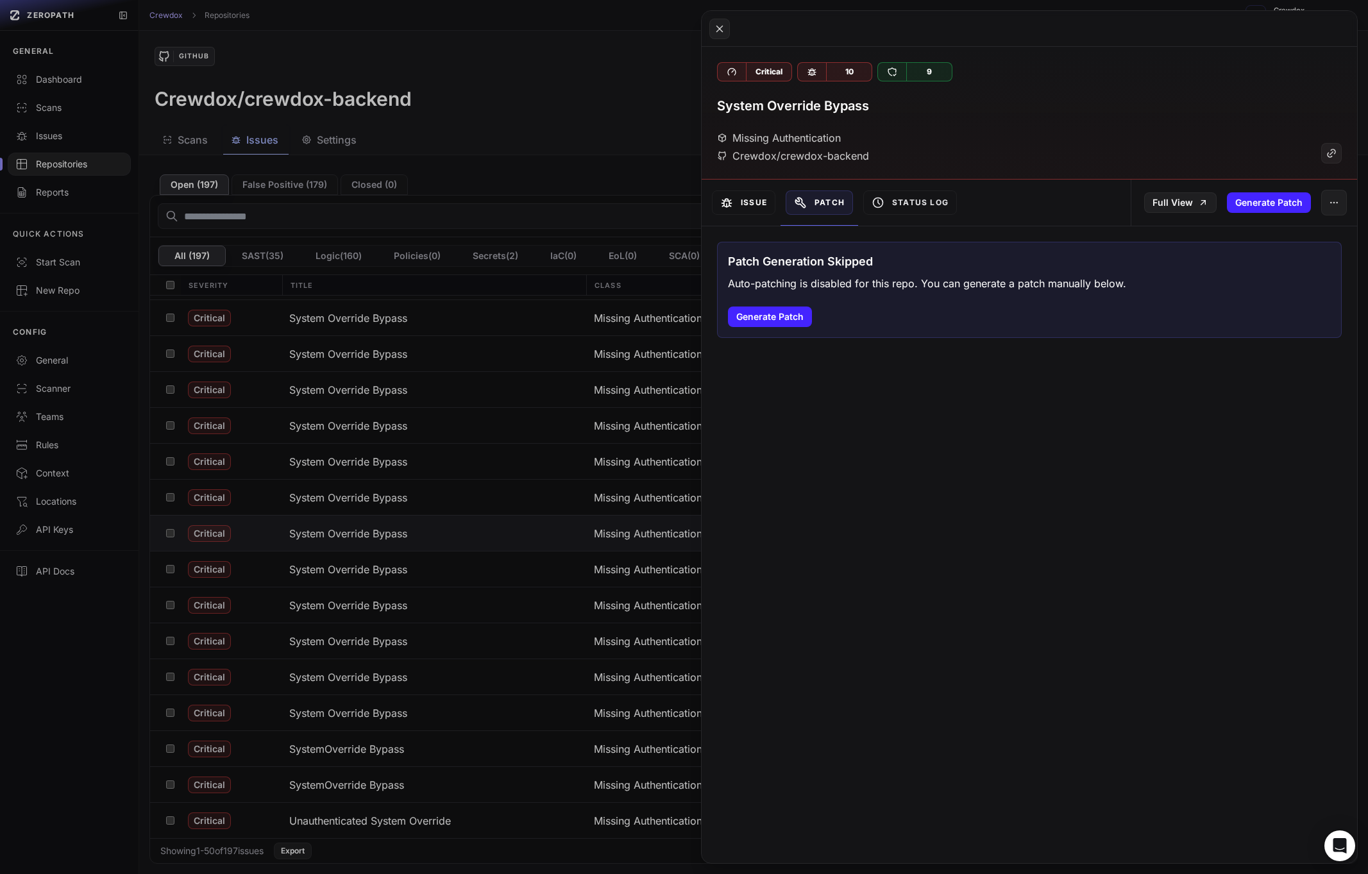
click at [760, 206] on button "Issue" at bounding box center [743, 202] width 63 height 24
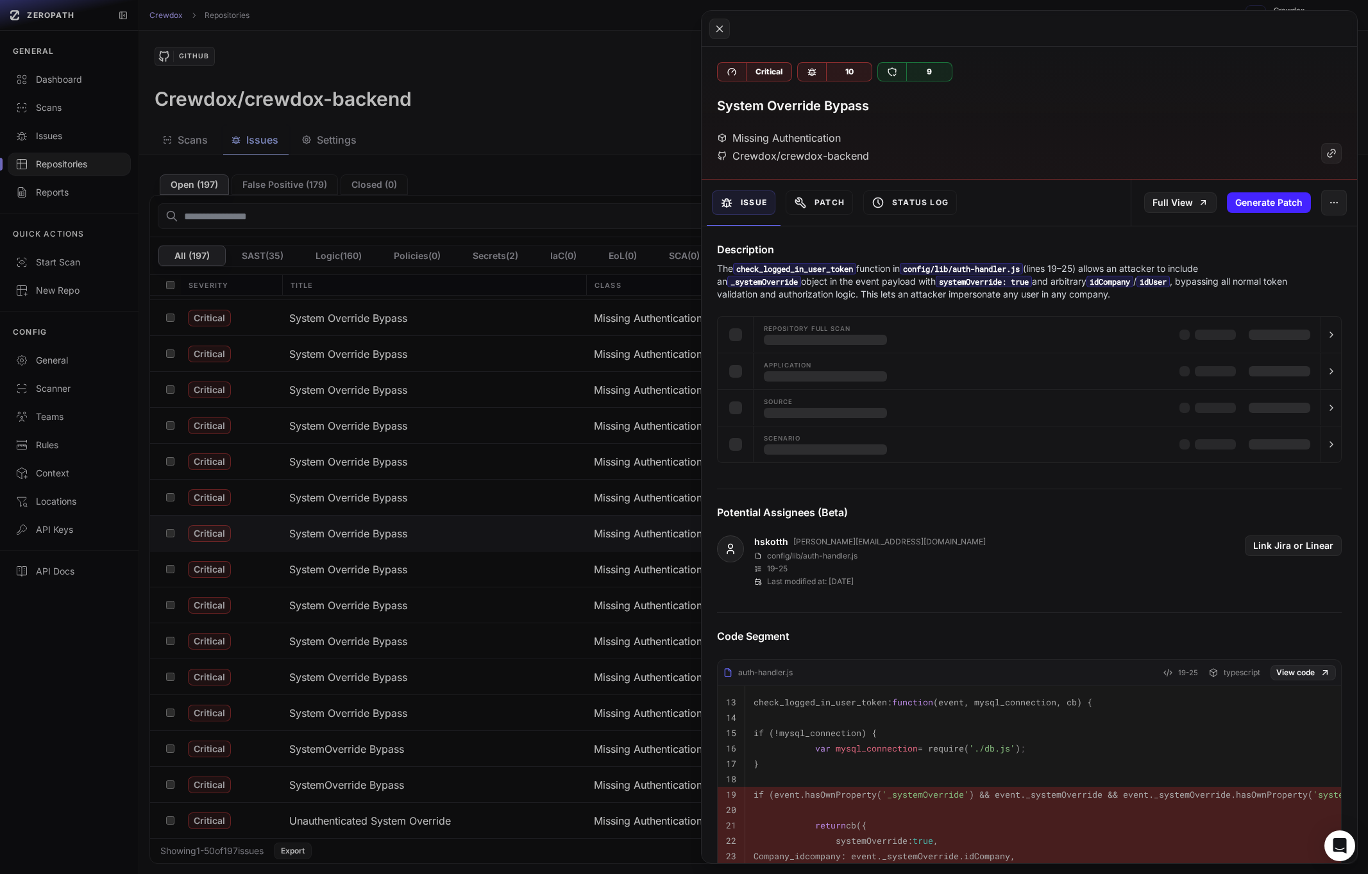
scroll to position [217, 0]
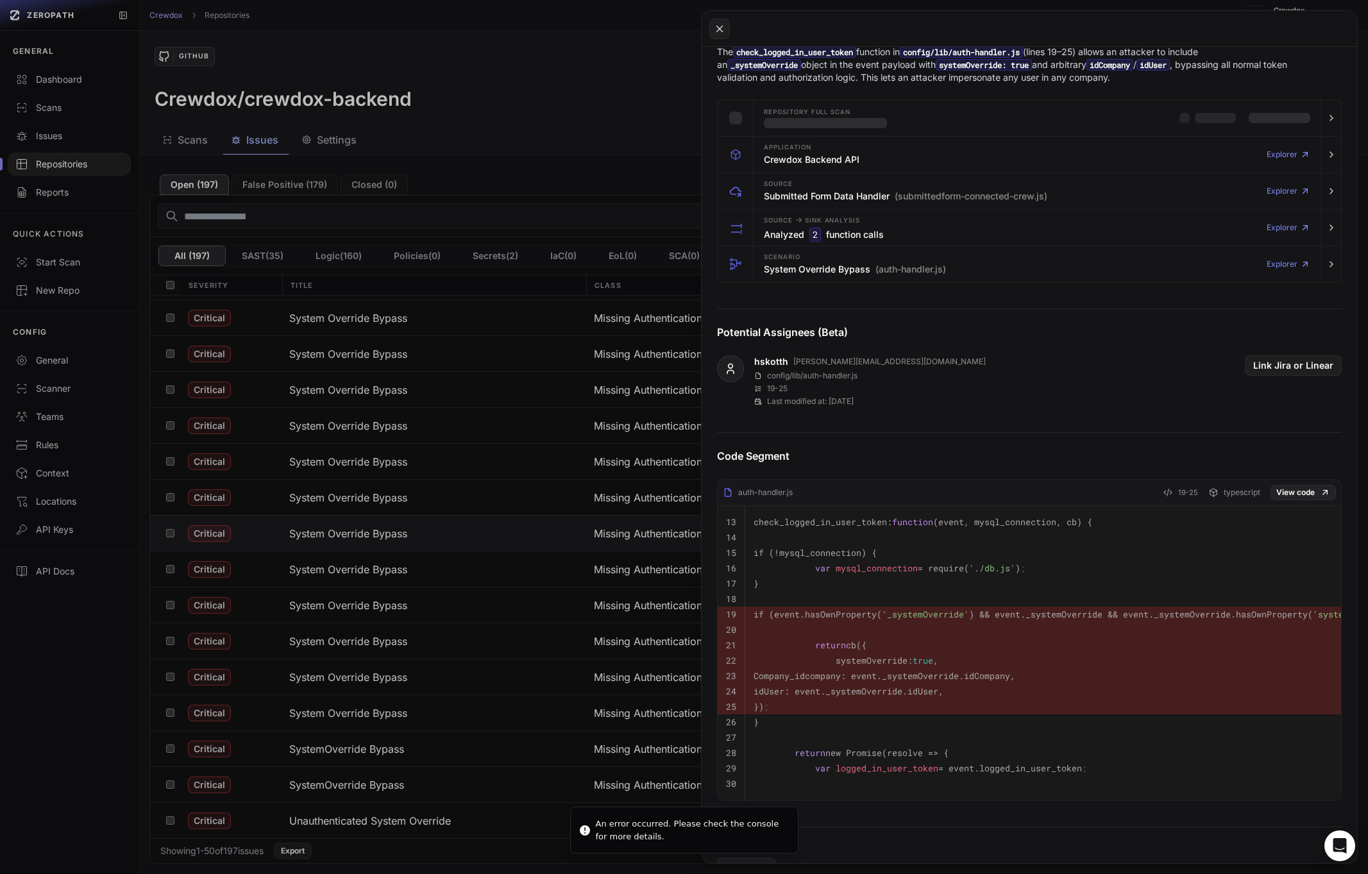
click at [683, 829] on div "An error occurred. Please check the console for more details." at bounding box center [692, 829] width 192 height 25
click at [531, 90] on button at bounding box center [684, 437] width 1368 height 874
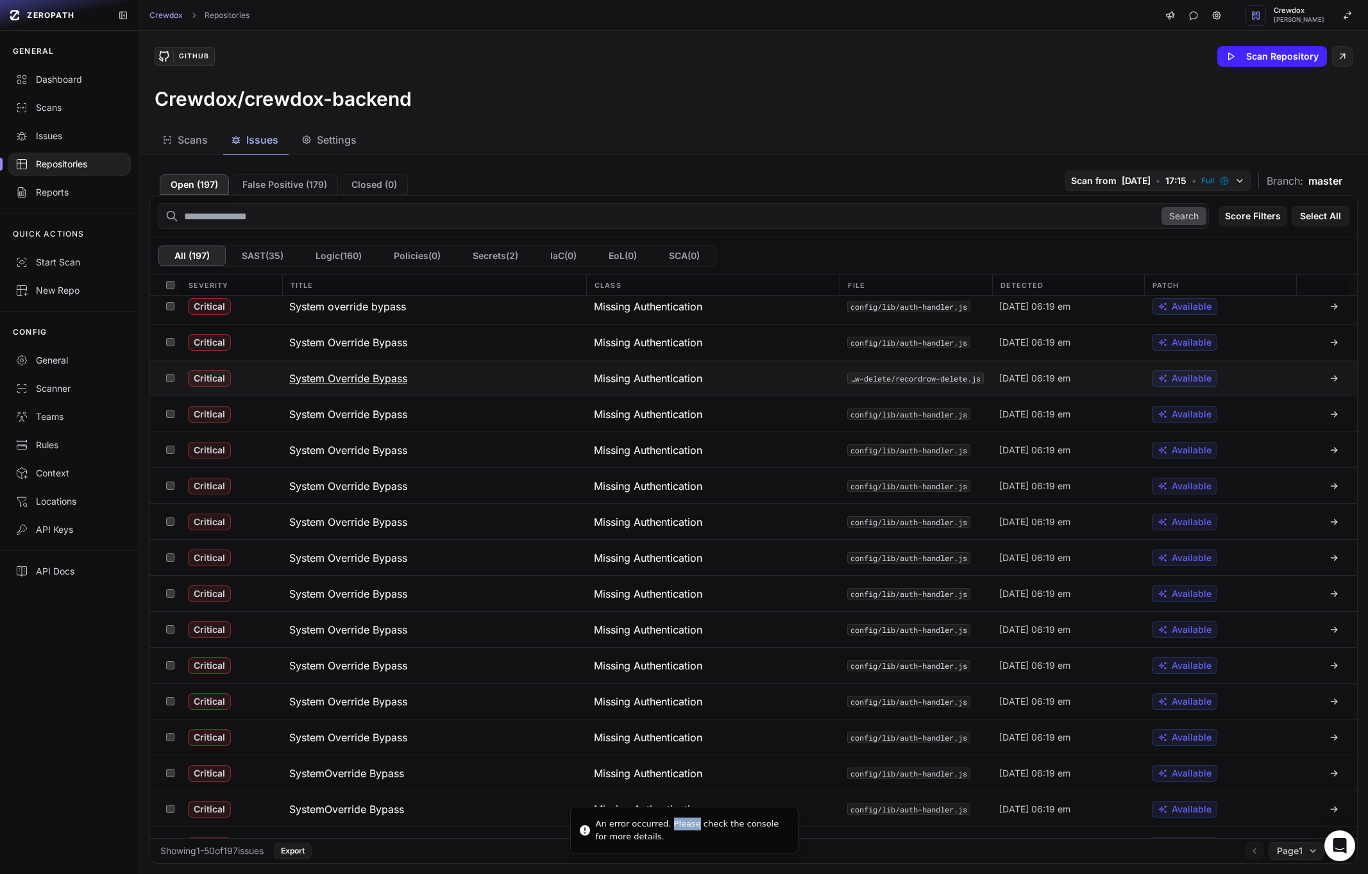
scroll to position [1178, 0]
